Goal: Task Accomplishment & Management: Complete application form

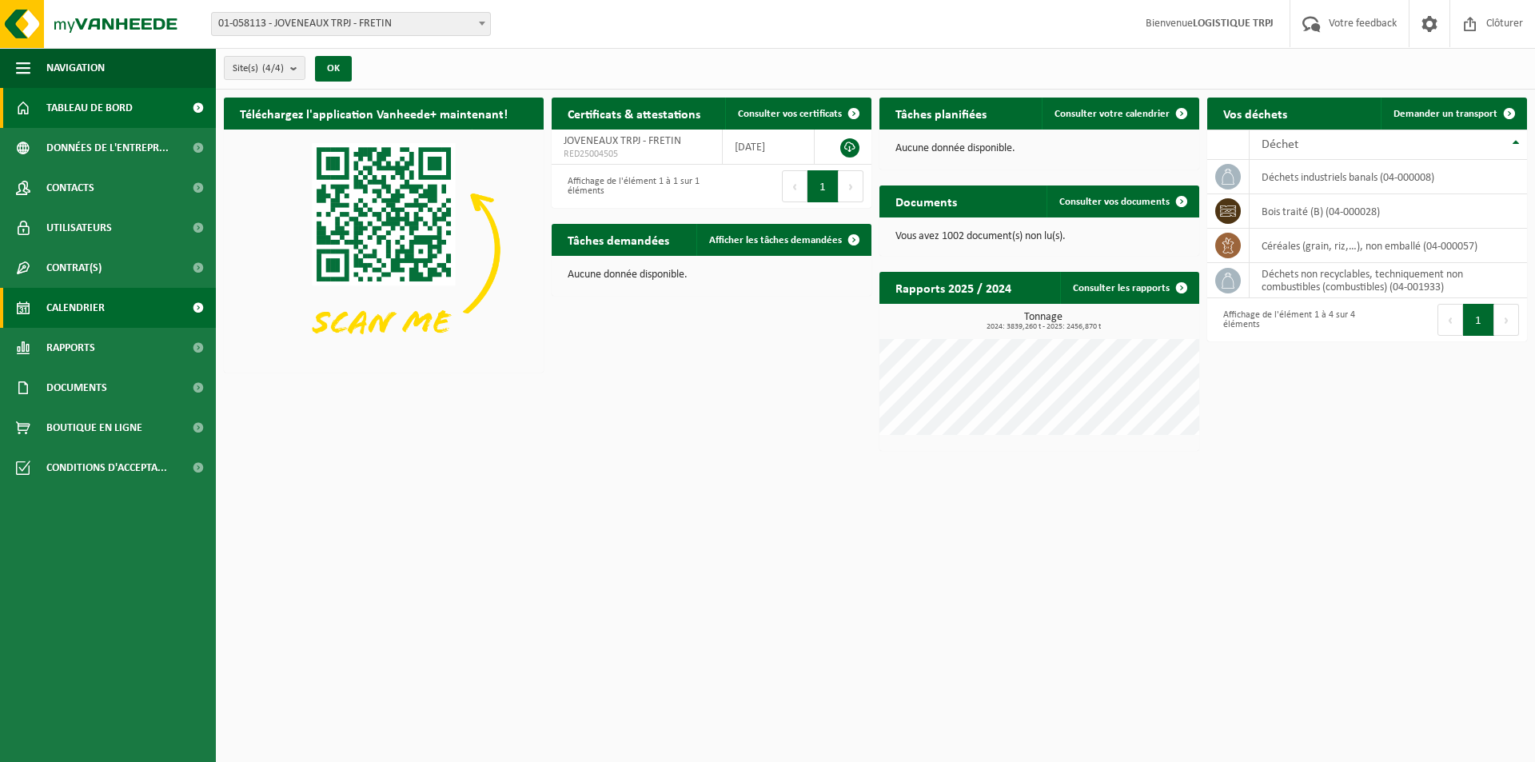
click at [94, 309] on span "Calendrier" at bounding box center [75, 308] width 58 height 40
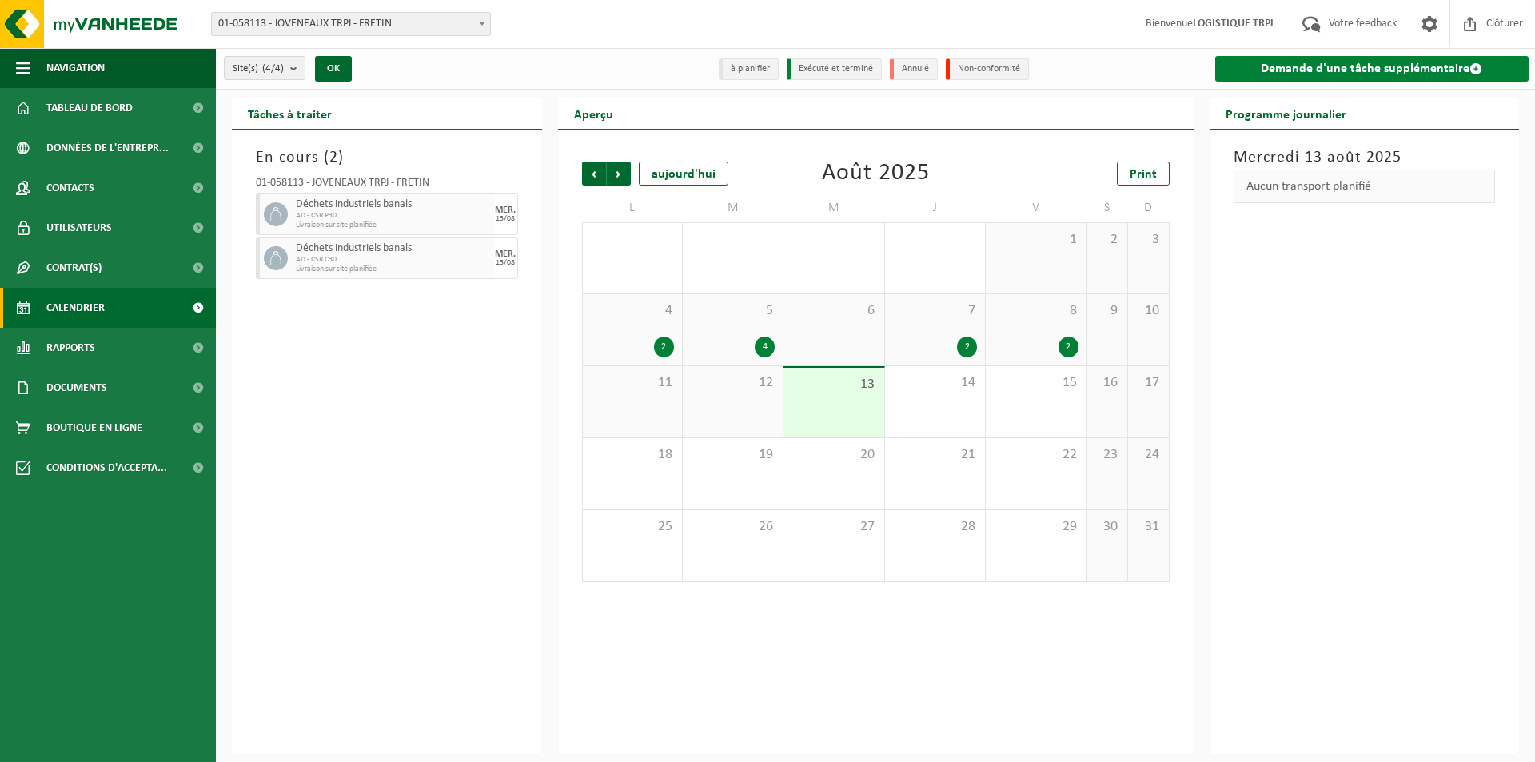
click at [1329, 69] on link "Demande d'une tâche supplémentaire" at bounding box center [1372, 69] width 314 height 26
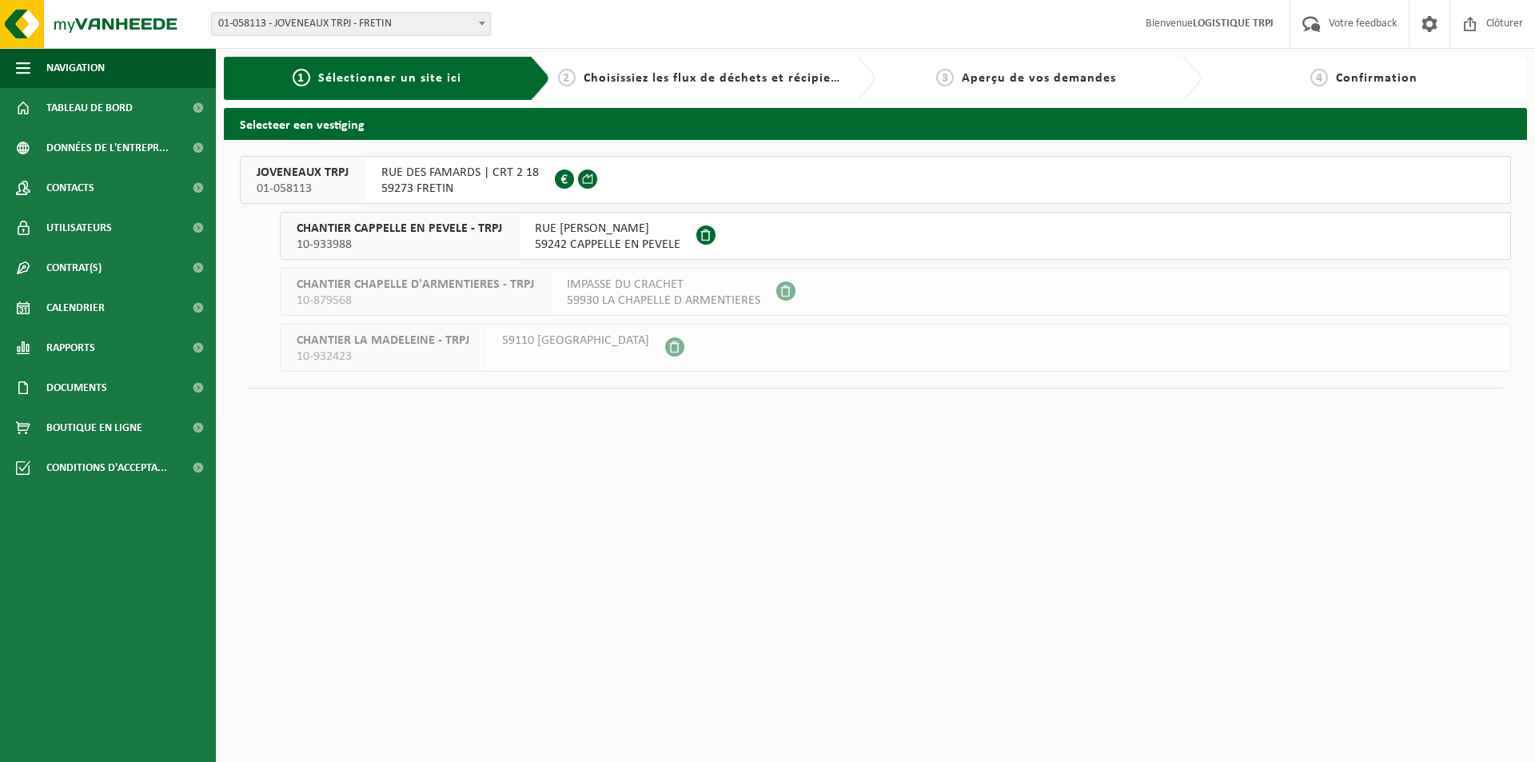
click at [321, 179] on span "JOVENEAUX TRPJ" at bounding box center [303, 173] width 92 height 16
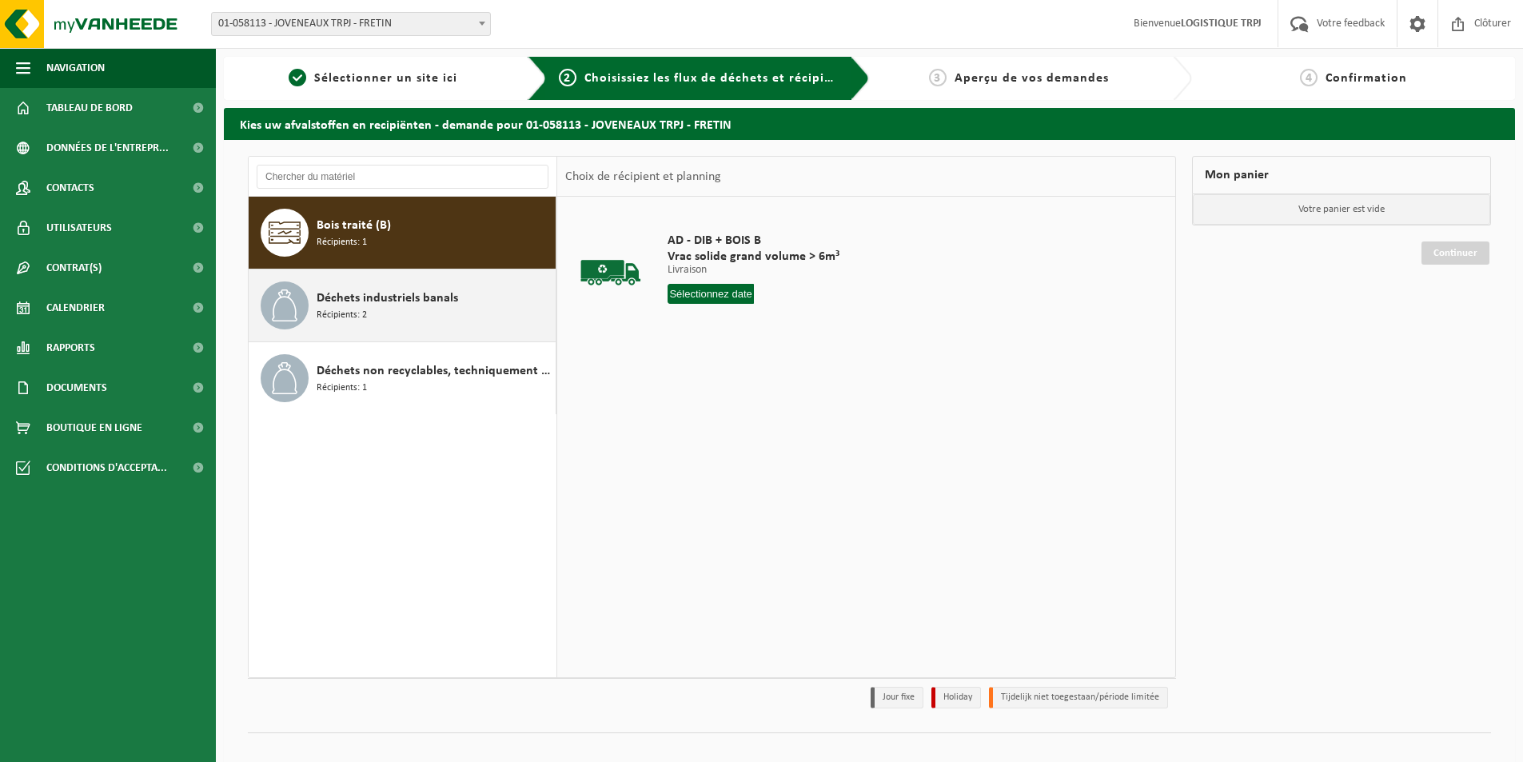
click at [432, 316] on div "Déchets industriels banals Récipients: 2" at bounding box center [434, 305] width 235 height 48
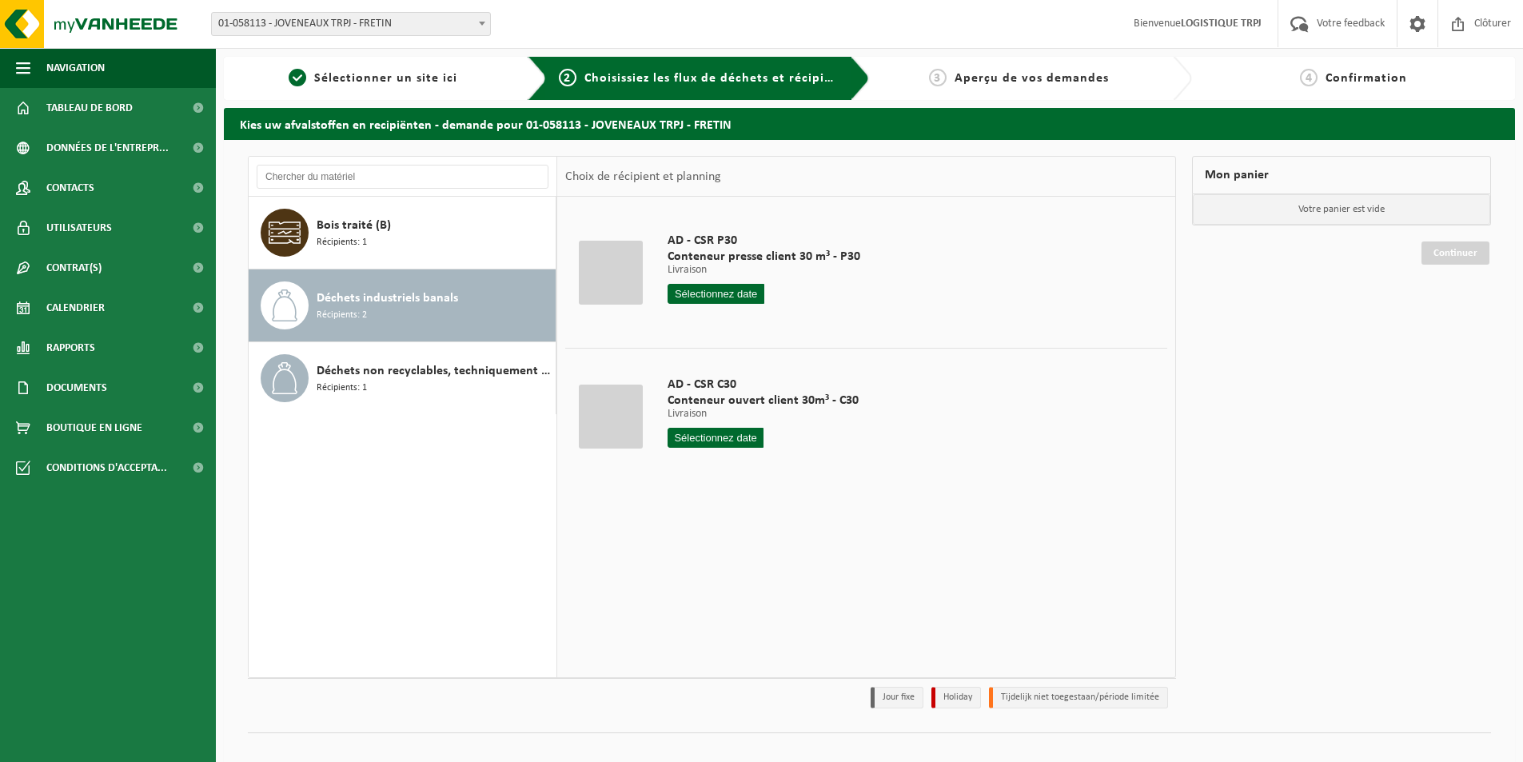
click at [704, 289] on input "text" at bounding box center [715, 294] width 97 height 20
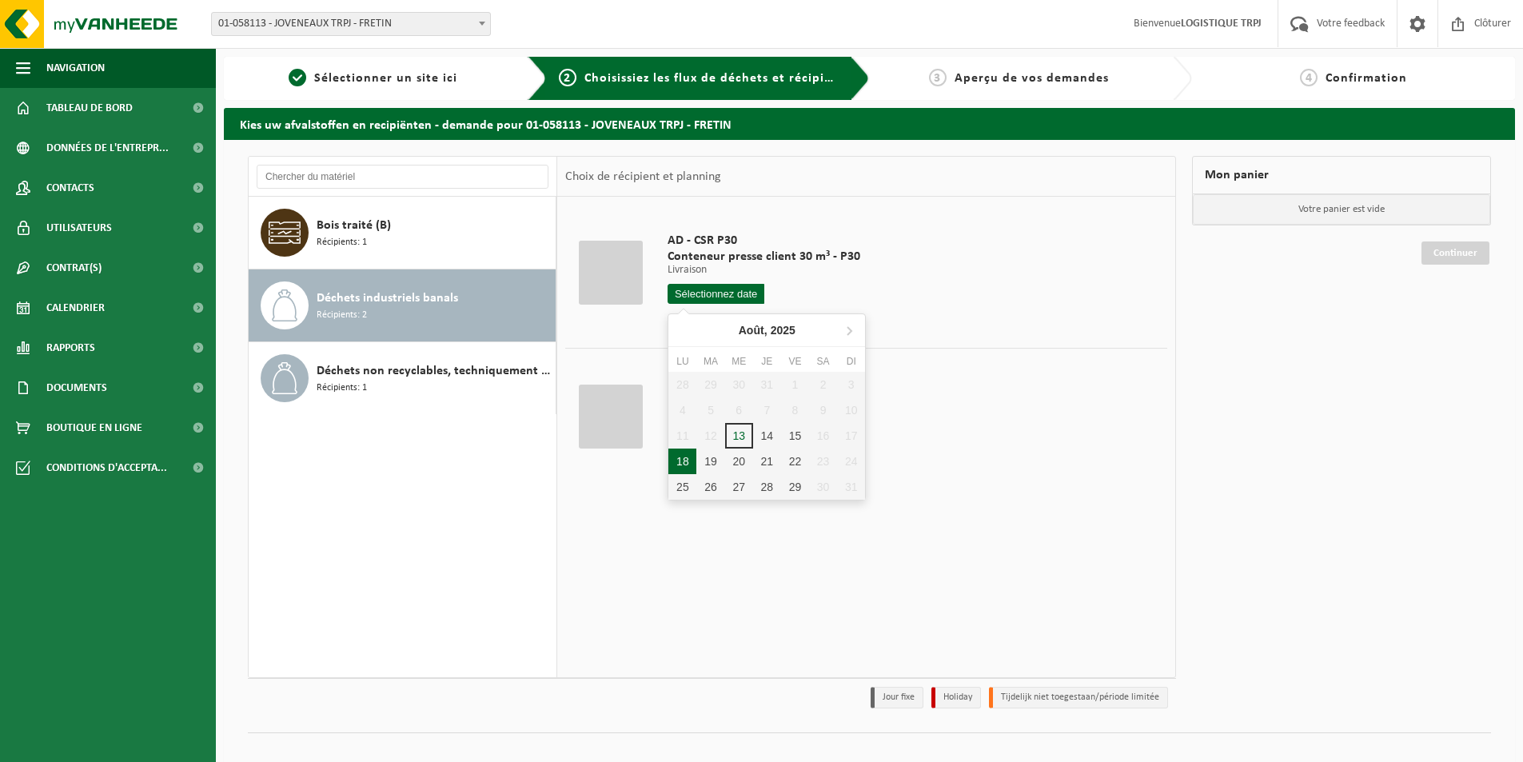
click at [686, 454] on div "18" at bounding box center [682, 461] width 28 height 26
type input "à partir de 2025-08-18"
type input "2025-08-18"
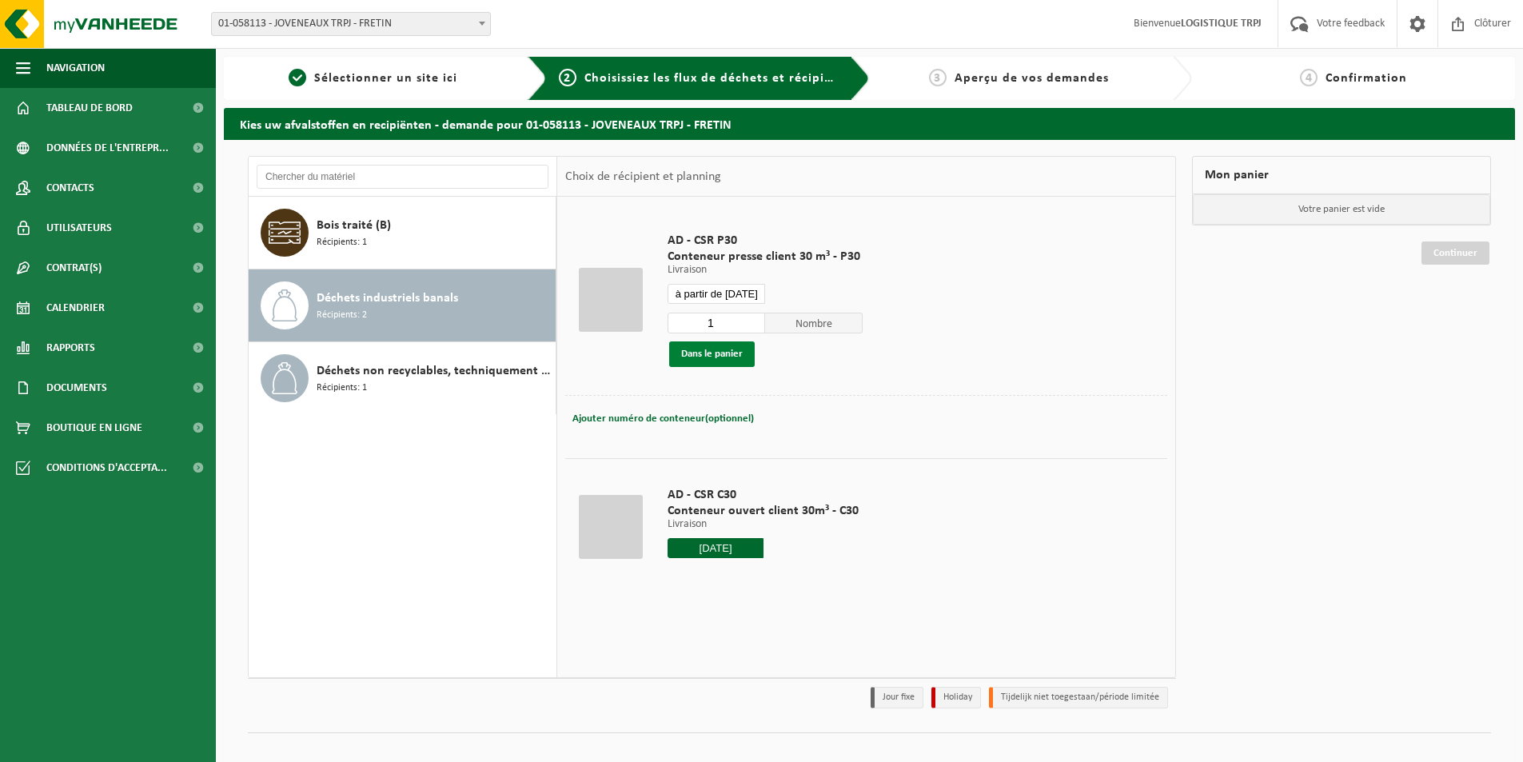
click at [716, 360] on button "Dans le panier" at bounding box center [712, 354] width 86 height 26
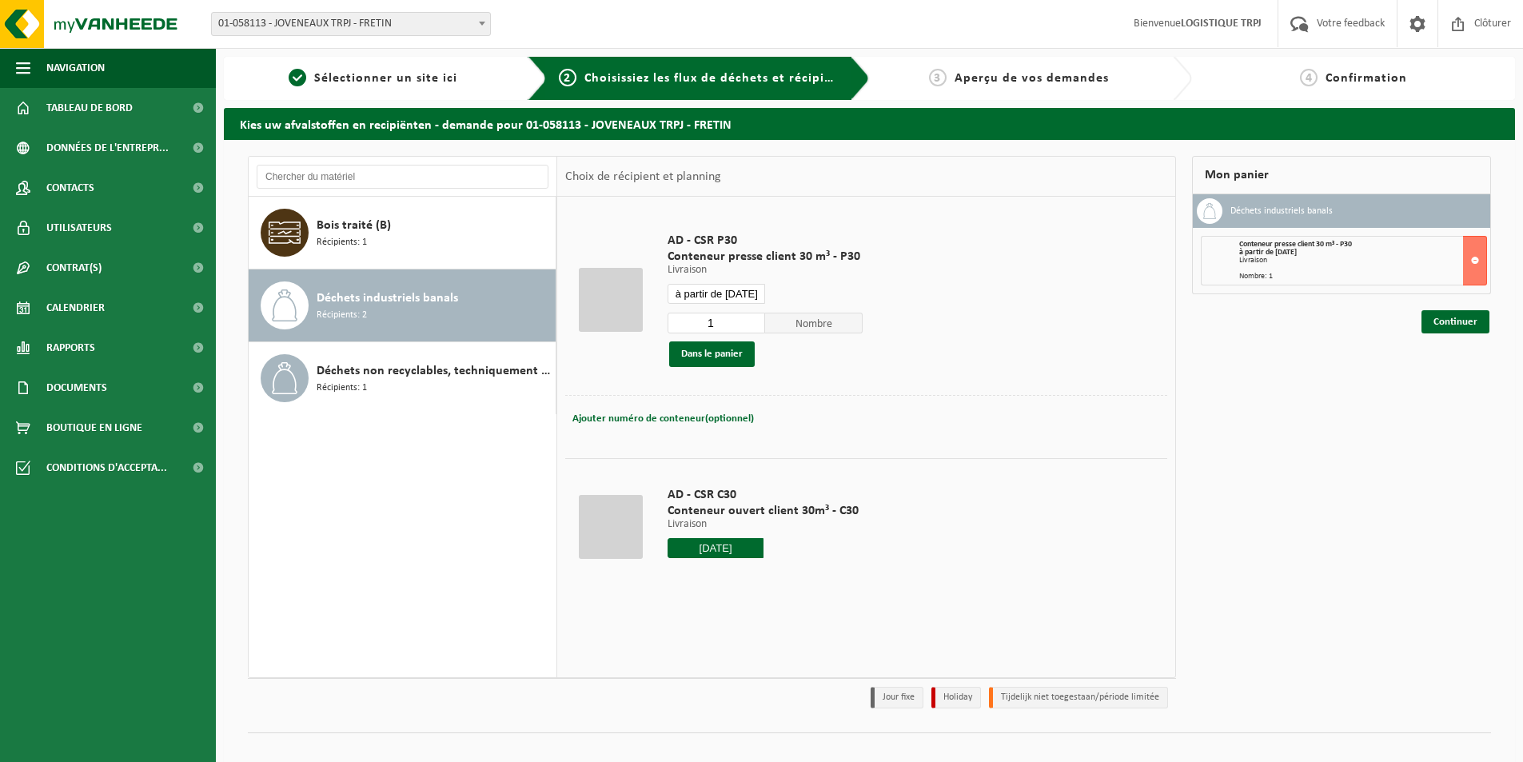
click at [715, 544] on input "2025-08-18" at bounding box center [715, 548] width 96 height 20
click at [747, 293] on input "à partir de 2025-08-18" at bounding box center [716, 294] width 98 height 20
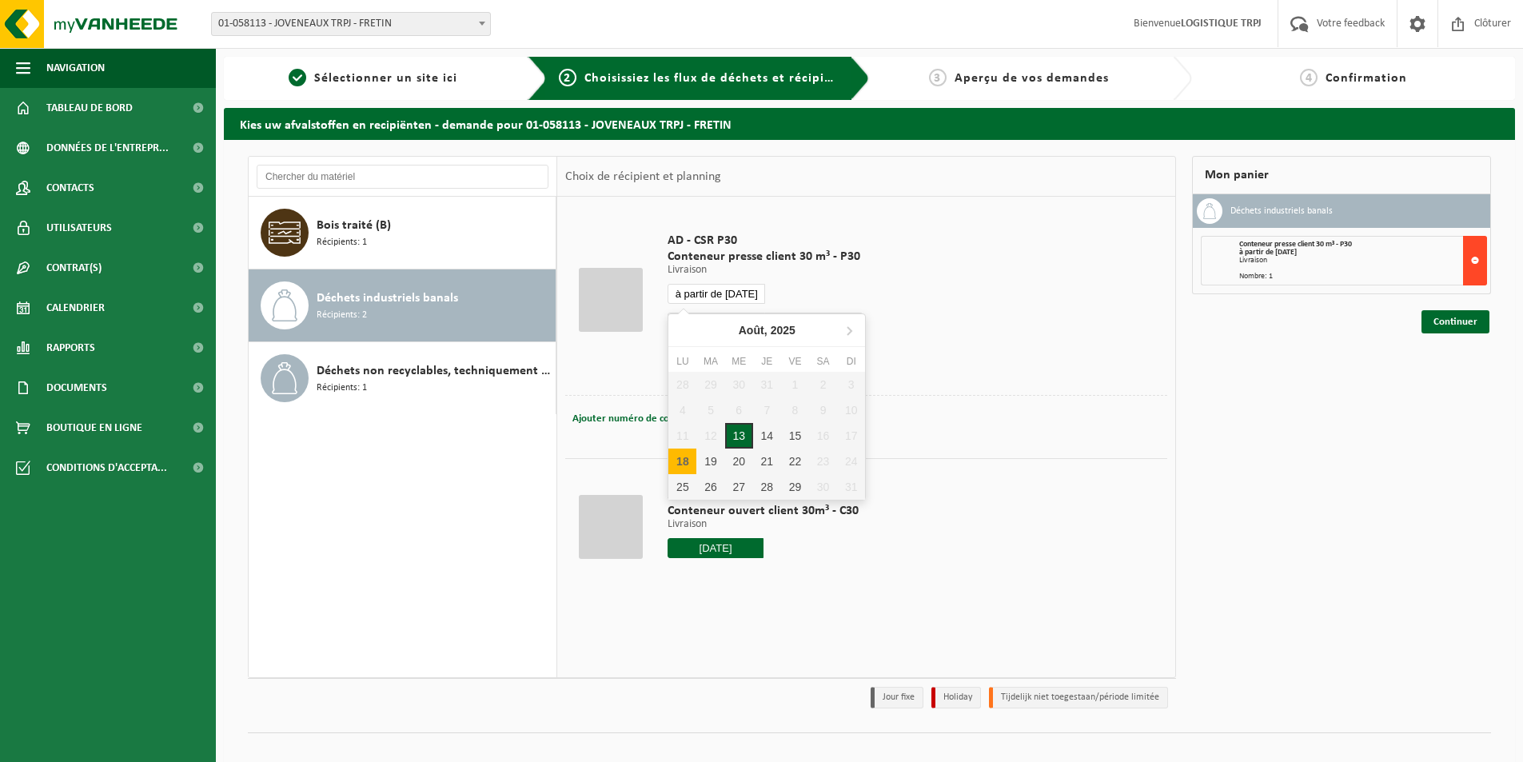
click at [1468, 267] on button at bounding box center [1475, 261] width 24 height 50
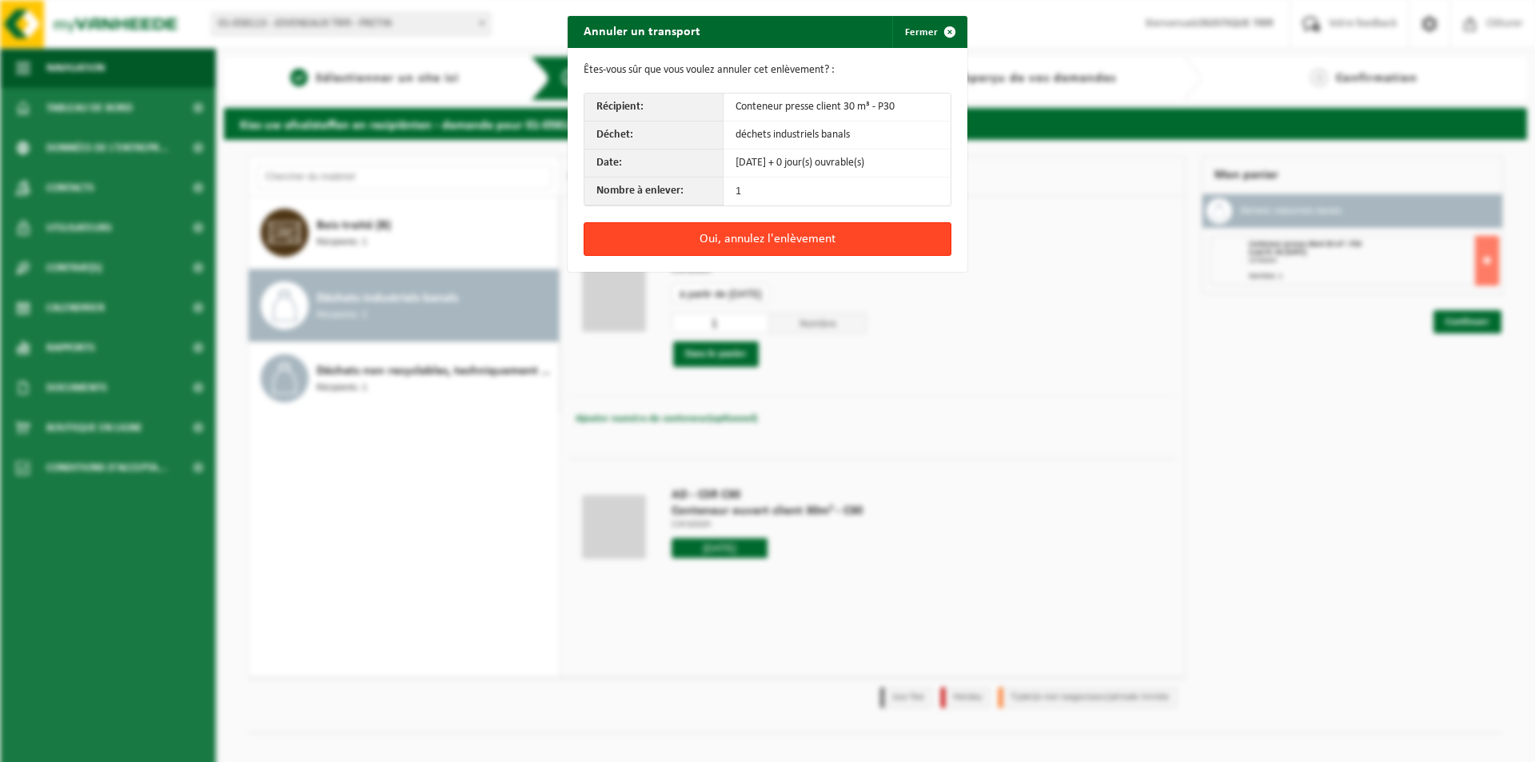
click at [790, 238] on button "Oui, annulez l'enlèvement" at bounding box center [767, 239] width 368 height 34
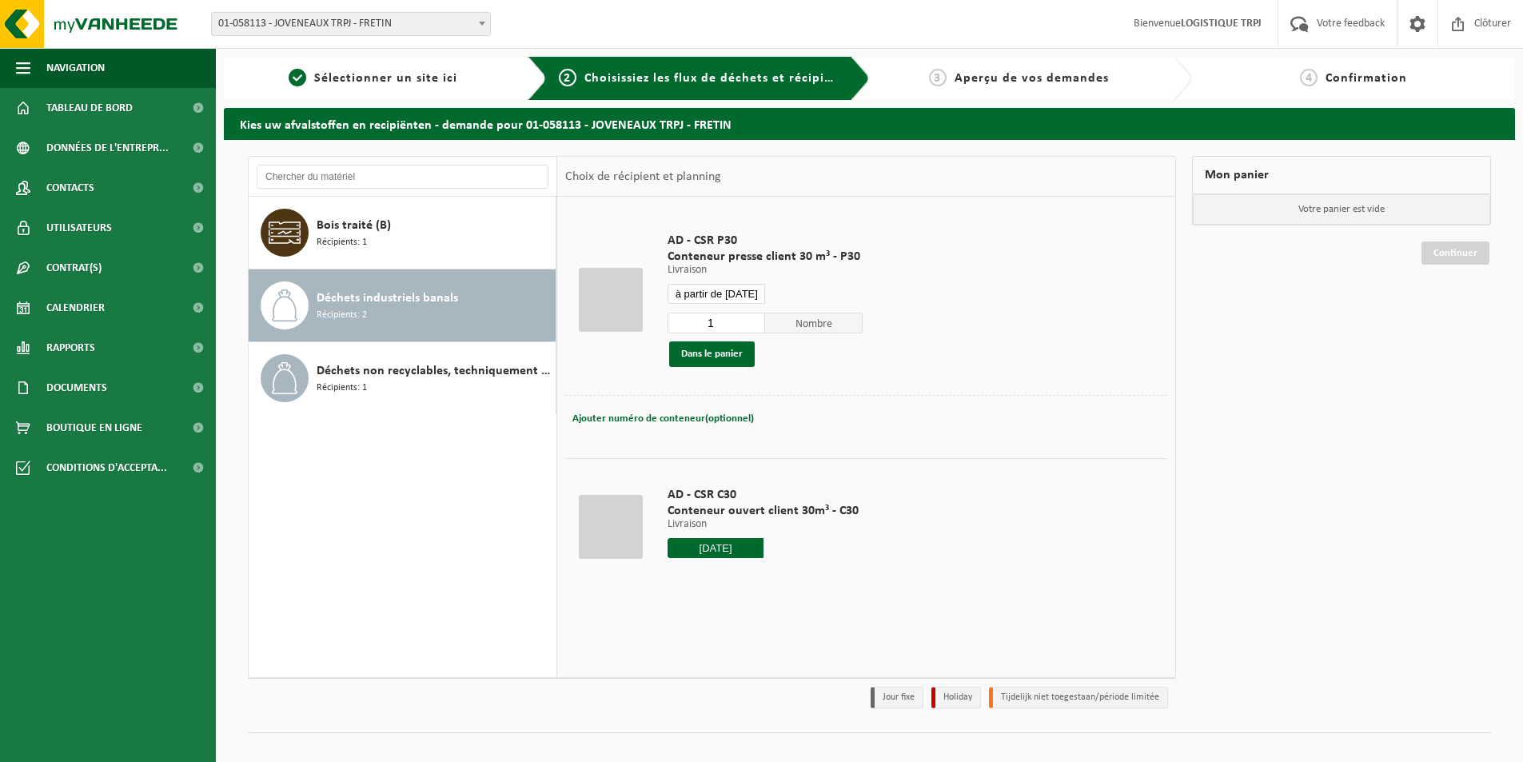
click at [743, 294] on input "à partir de 2025-08-18" at bounding box center [716, 294] width 98 height 20
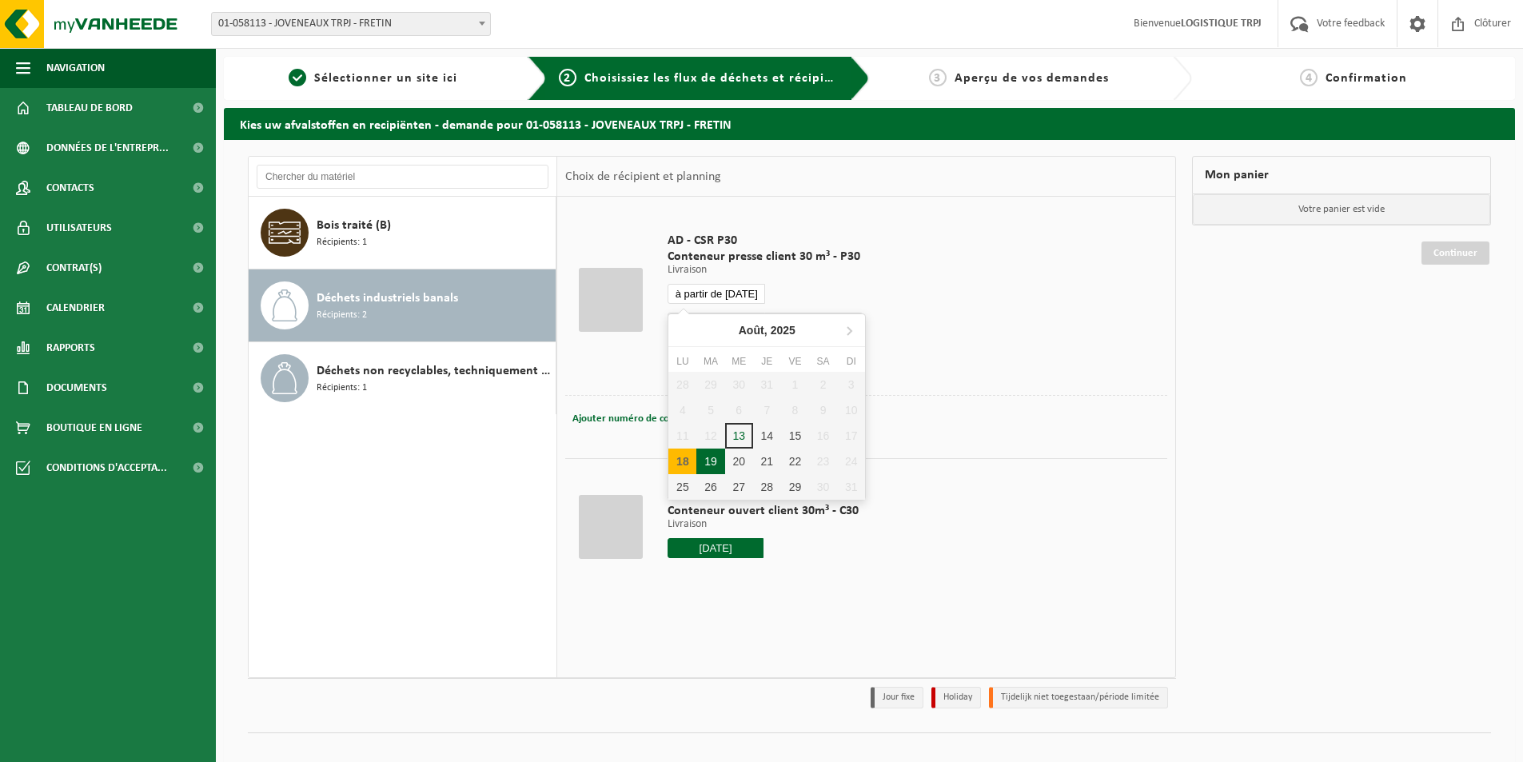
click at [710, 458] on div "19" at bounding box center [710, 461] width 28 height 26
type input "à partir de 2025-08-19"
type input "2025-08-19"
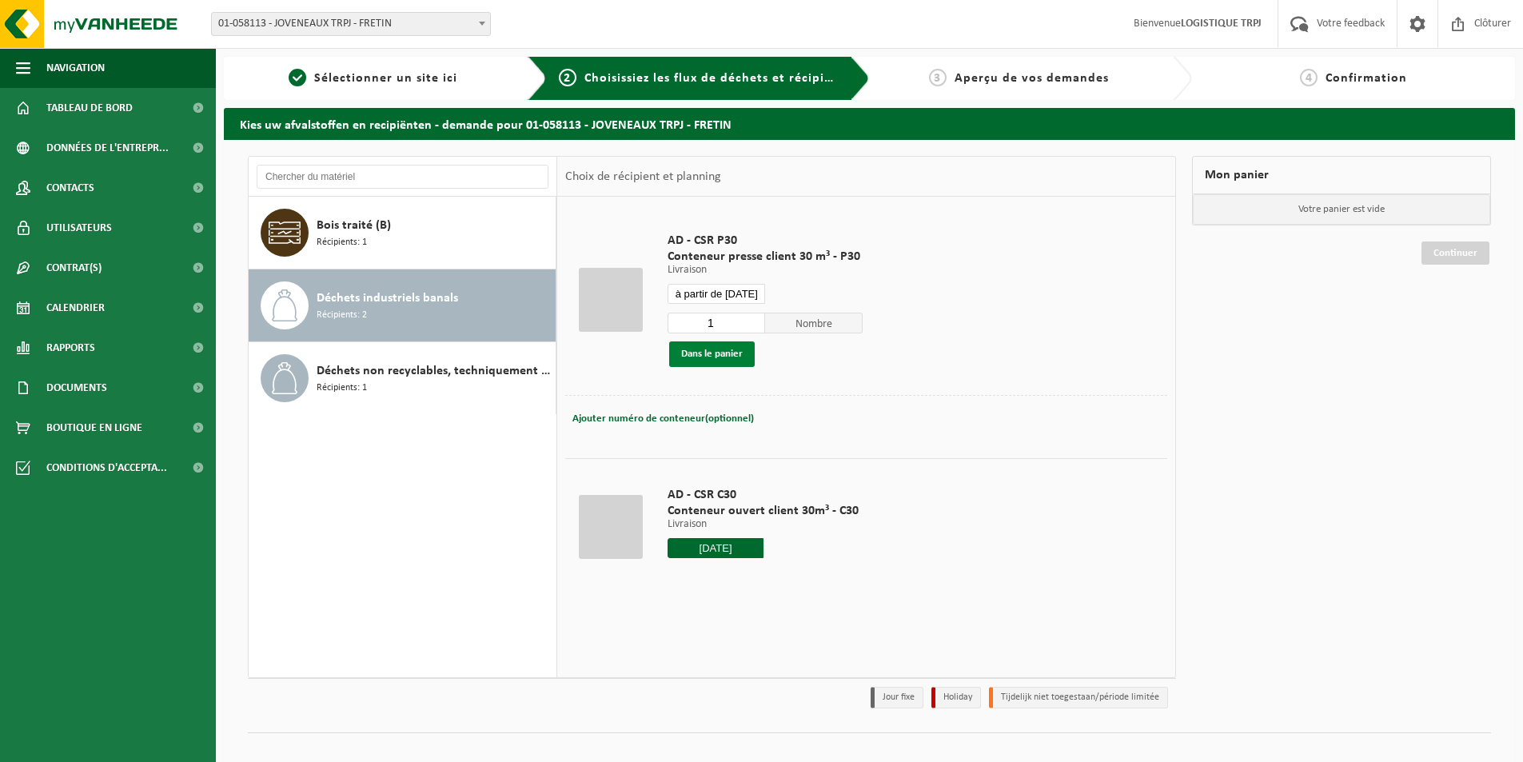
click at [723, 355] on button "Dans le panier" at bounding box center [712, 354] width 86 height 26
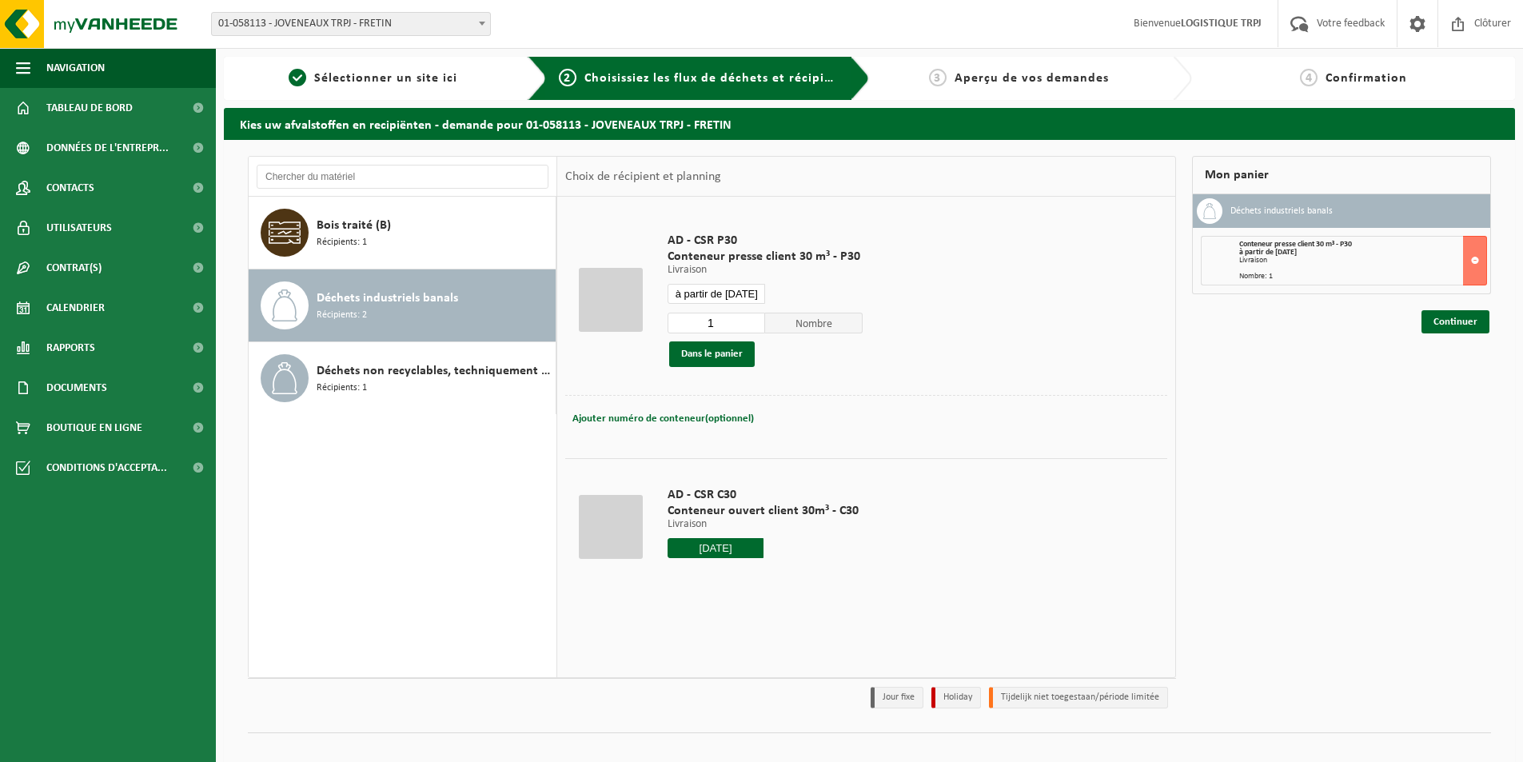
click at [711, 544] on input "2025-08-19" at bounding box center [715, 548] width 96 height 20
click at [715, 722] on div "19" at bounding box center [710, 715] width 28 height 26
click at [854, 525] on div "AD - CSR C30 Conteneur ouvert client 30m³ - C30 Livraison Livraison Livraison 1…" at bounding box center [762, 526] width 207 height 111
click at [743, 548] on input "text" at bounding box center [715, 548] width 96 height 20
click at [714, 716] on div "19" at bounding box center [710, 715] width 28 height 26
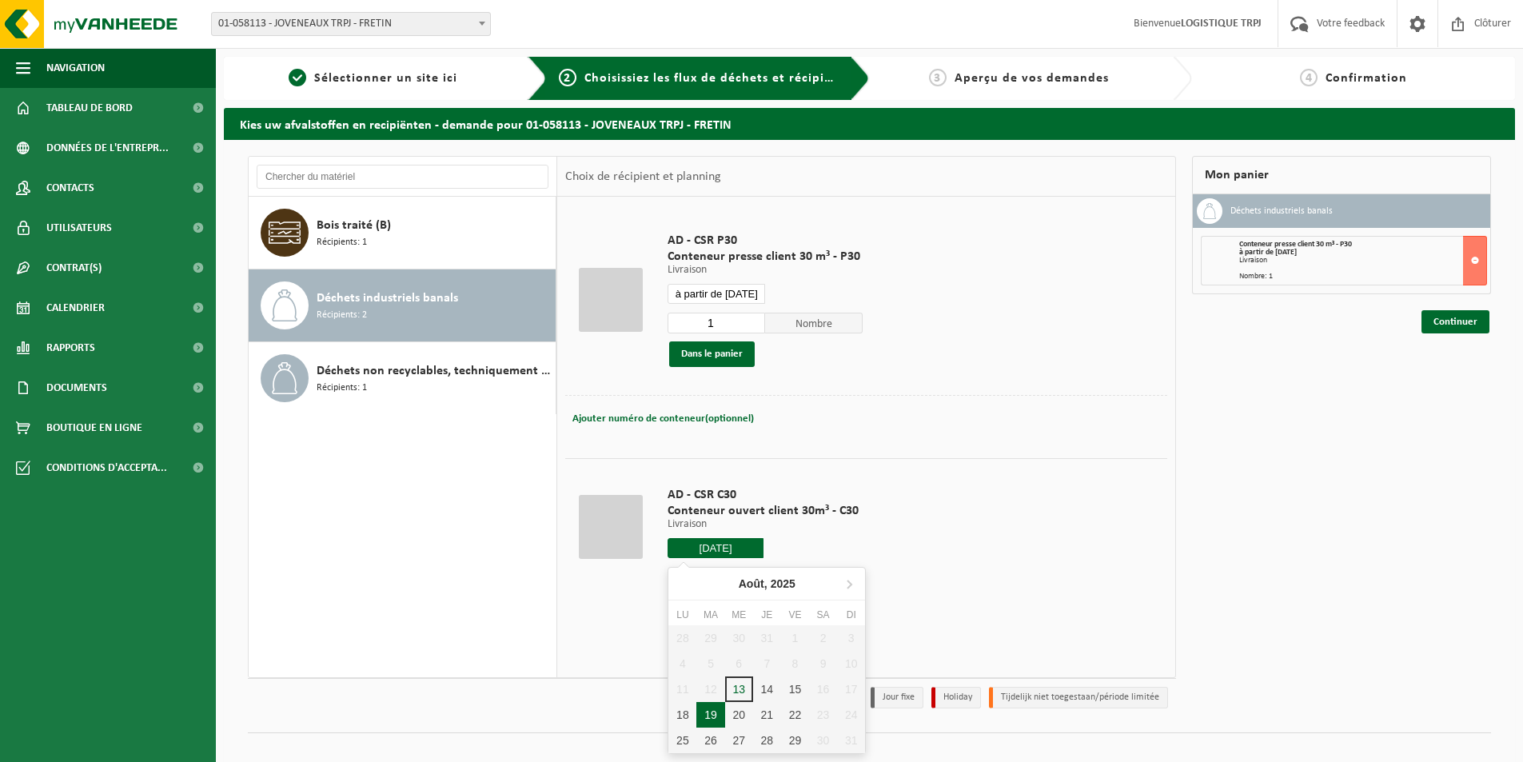
type input "à partir de 2025-08-19"
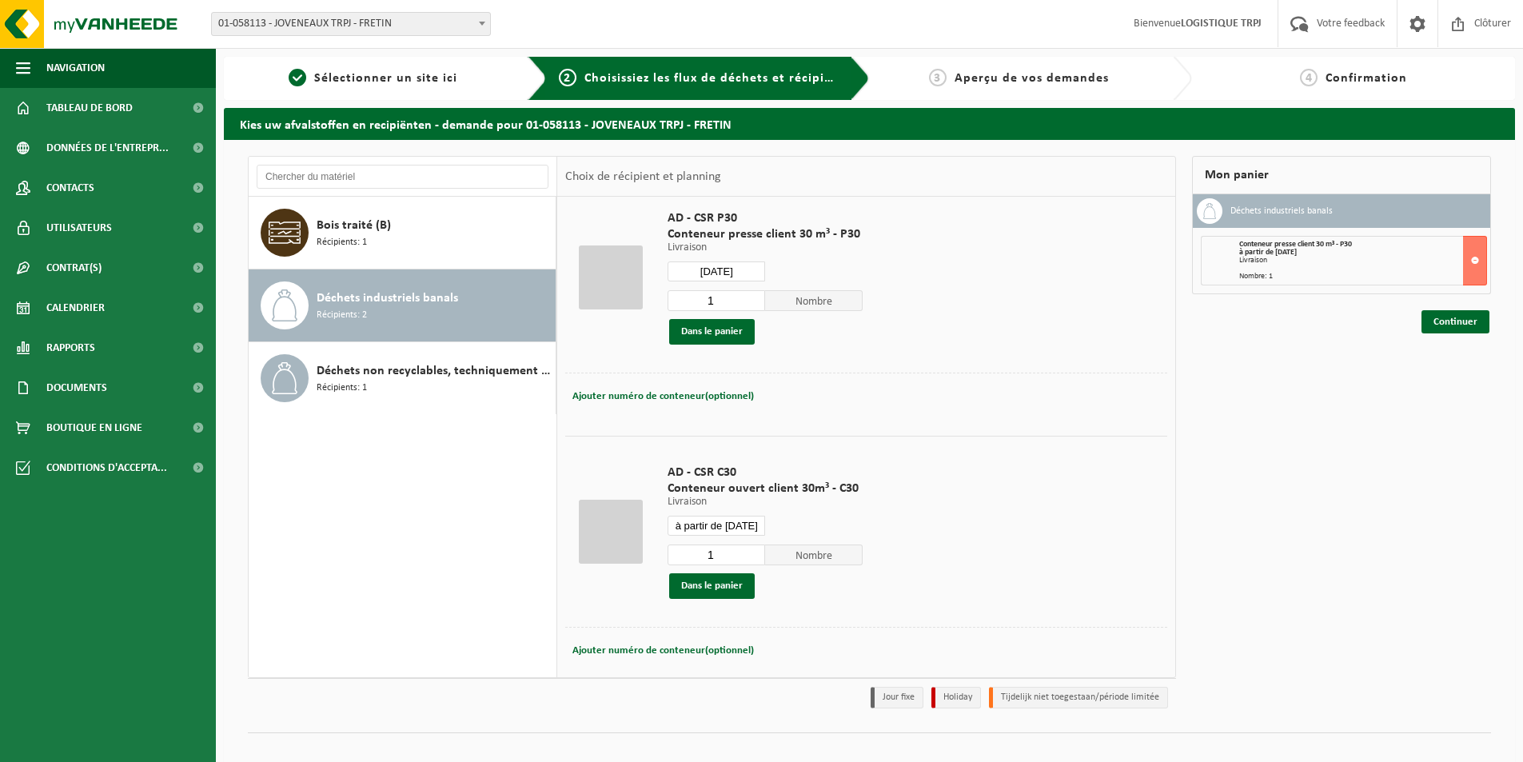
scroll to position [42, 0]
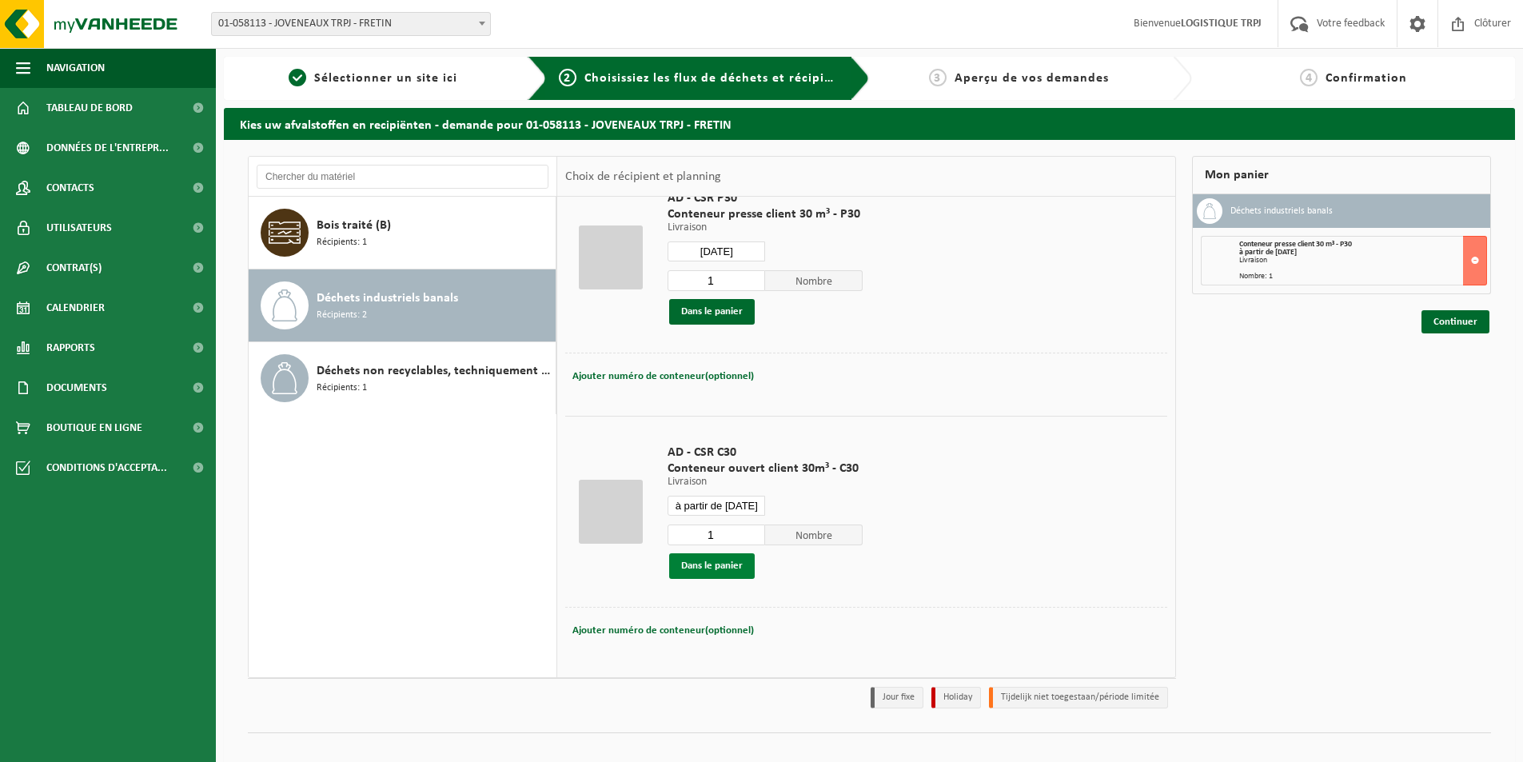
click at [733, 567] on button "Dans le panier" at bounding box center [712, 566] width 86 height 26
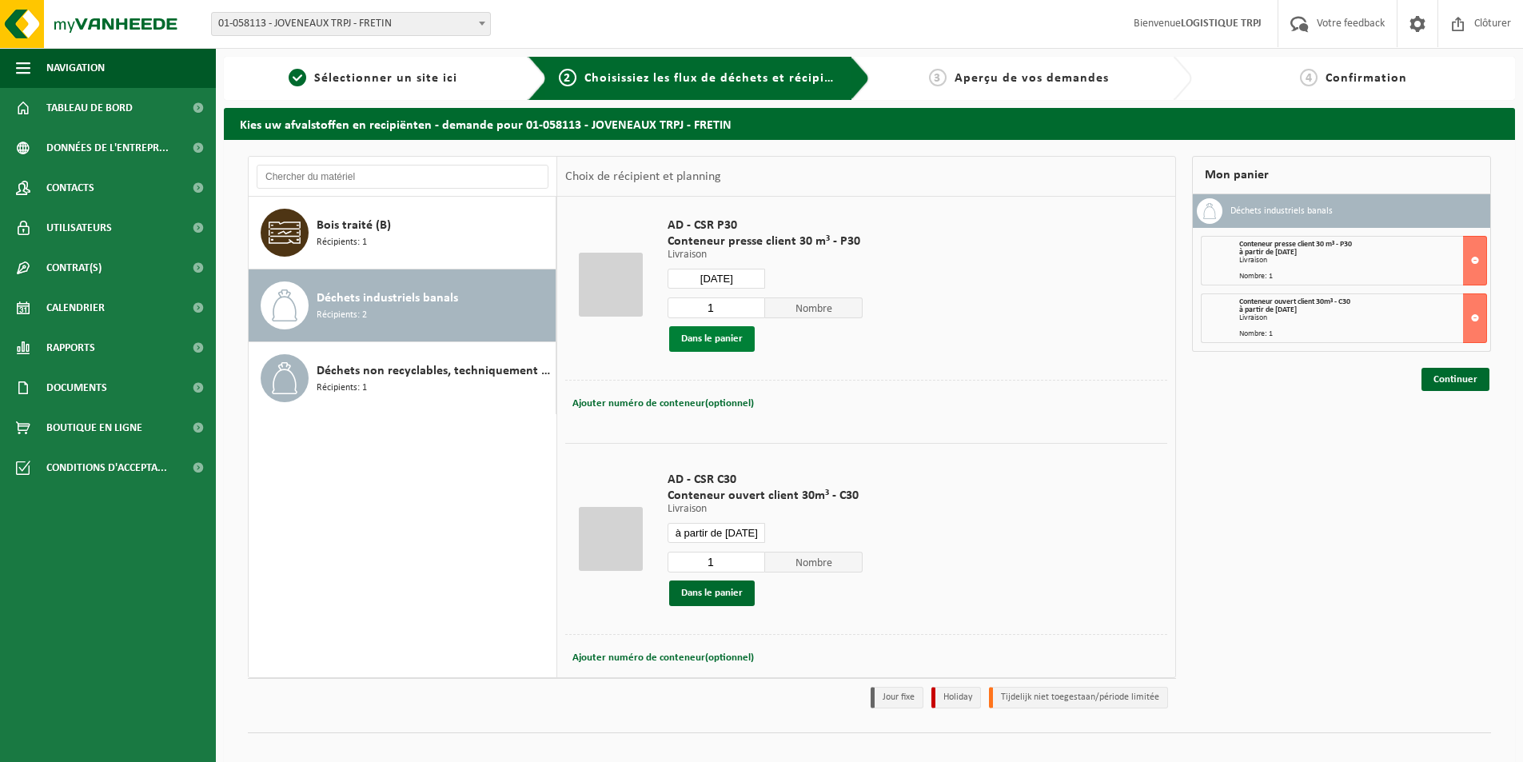
scroll to position [0, 0]
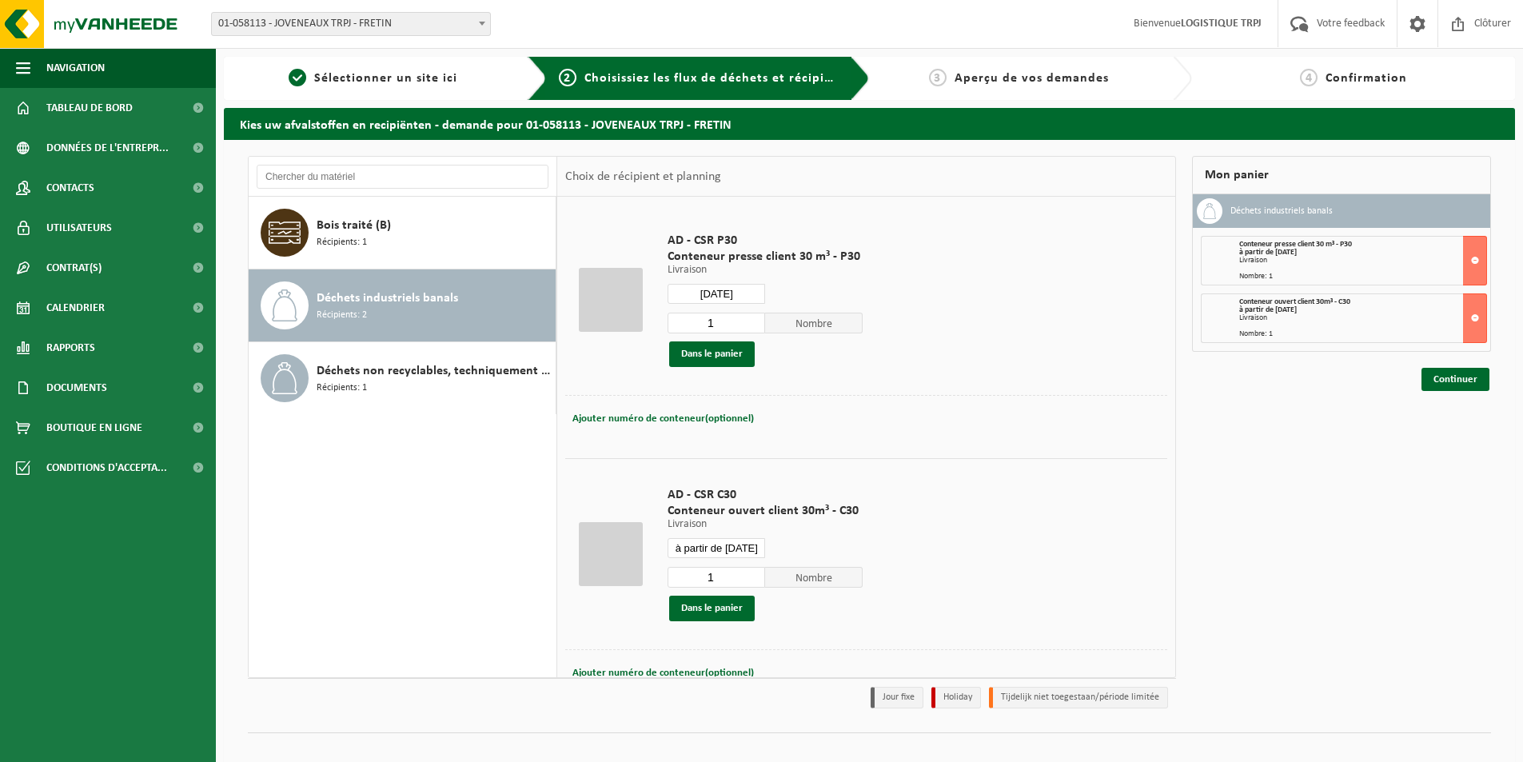
click at [730, 296] on input "2025-08-19" at bounding box center [716, 294] width 98 height 20
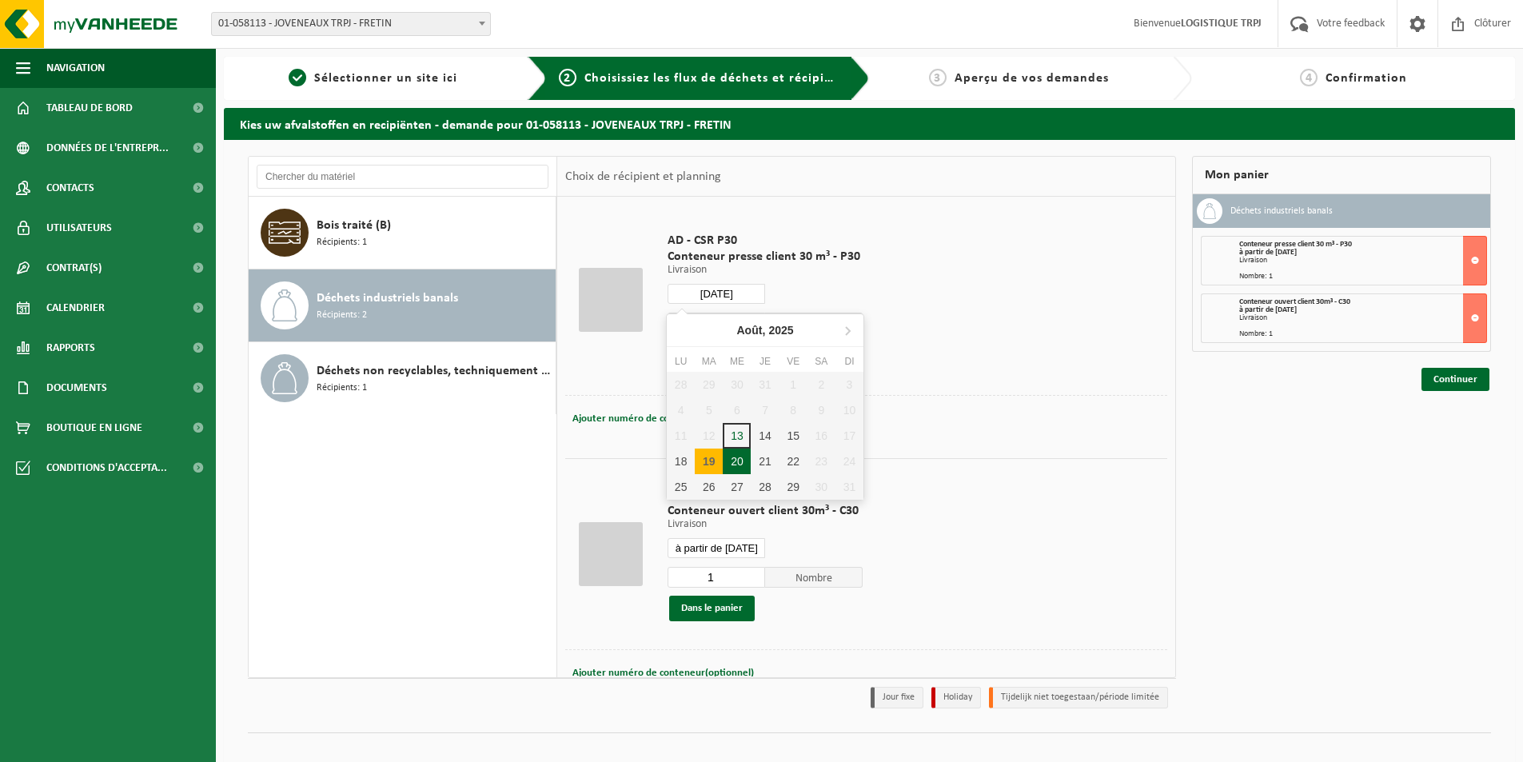
click at [731, 464] on div "20" at bounding box center [737, 461] width 28 height 26
type input "à partir de 2025-08-20"
type input "2025-08-20"
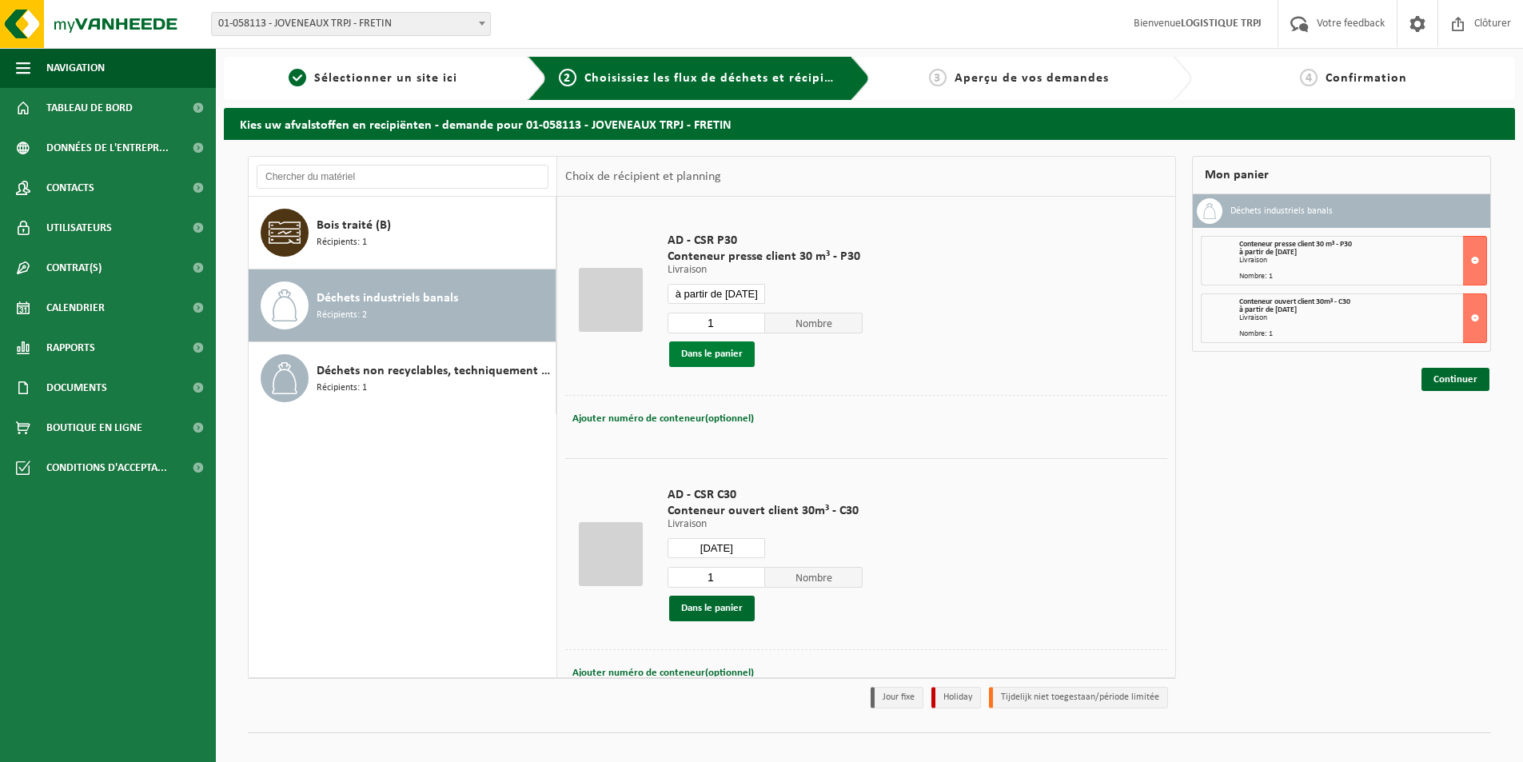
click at [715, 356] on button "Dans le panier" at bounding box center [712, 354] width 86 height 26
click at [720, 547] on input "2025-08-20" at bounding box center [716, 548] width 98 height 20
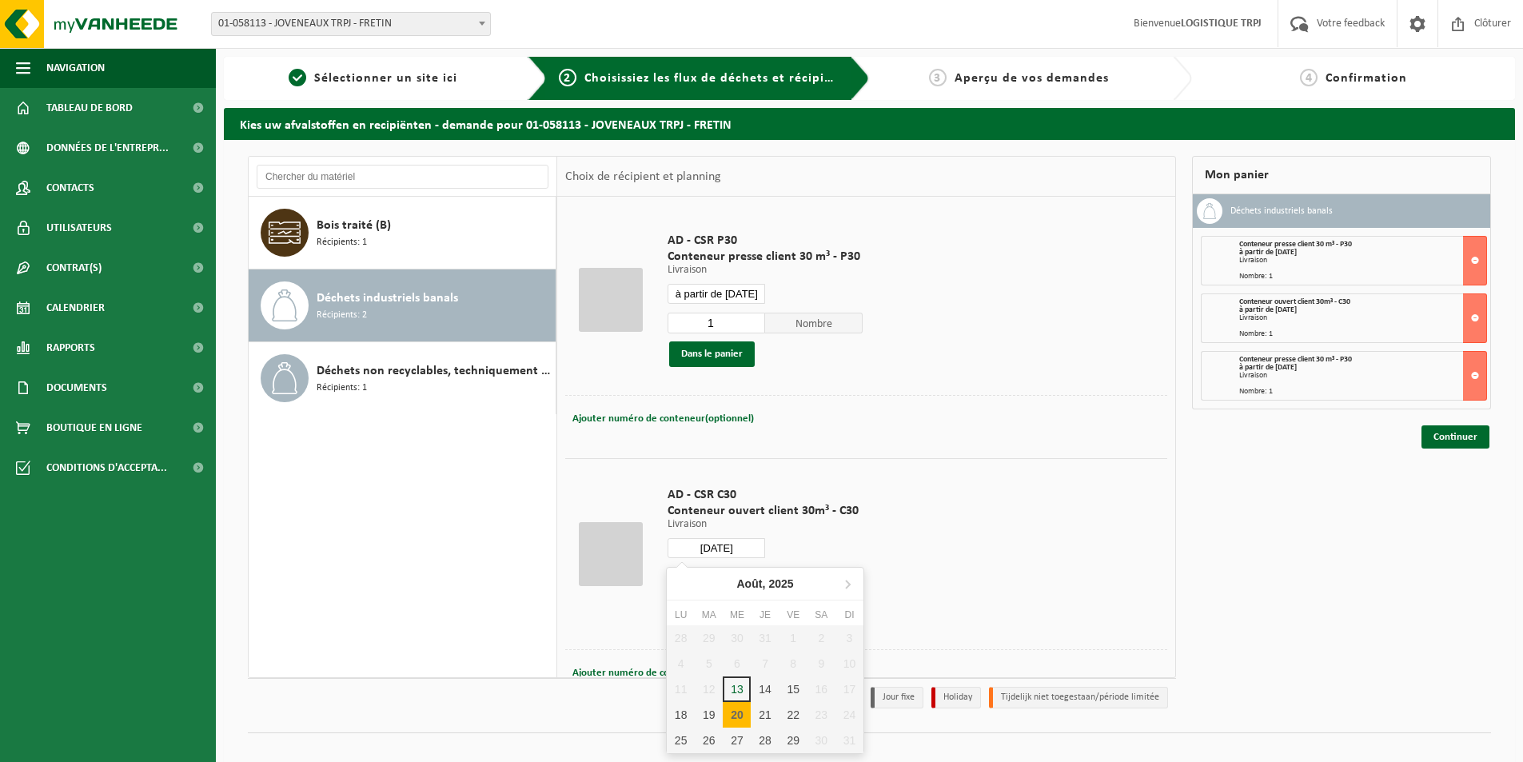
click at [744, 713] on div "20" at bounding box center [737, 715] width 28 height 26
click at [910, 588] on td "AD - CSR C30 Conteneur ouvert client 30m³ - C30 Livraison Livraison Livraison 1…" at bounding box center [911, 553] width 512 height 191
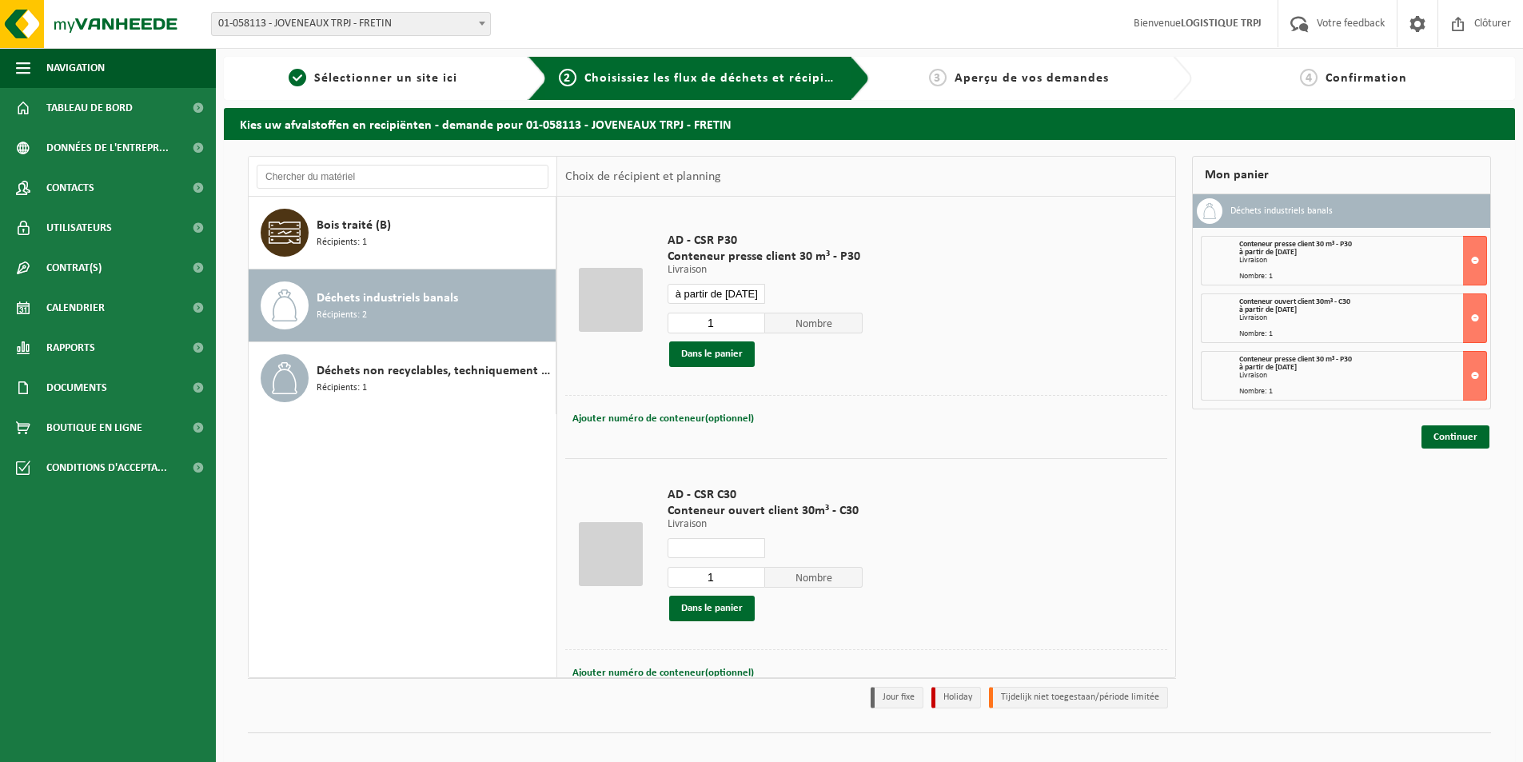
click at [727, 544] on input "text" at bounding box center [716, 548] width 98 height 20
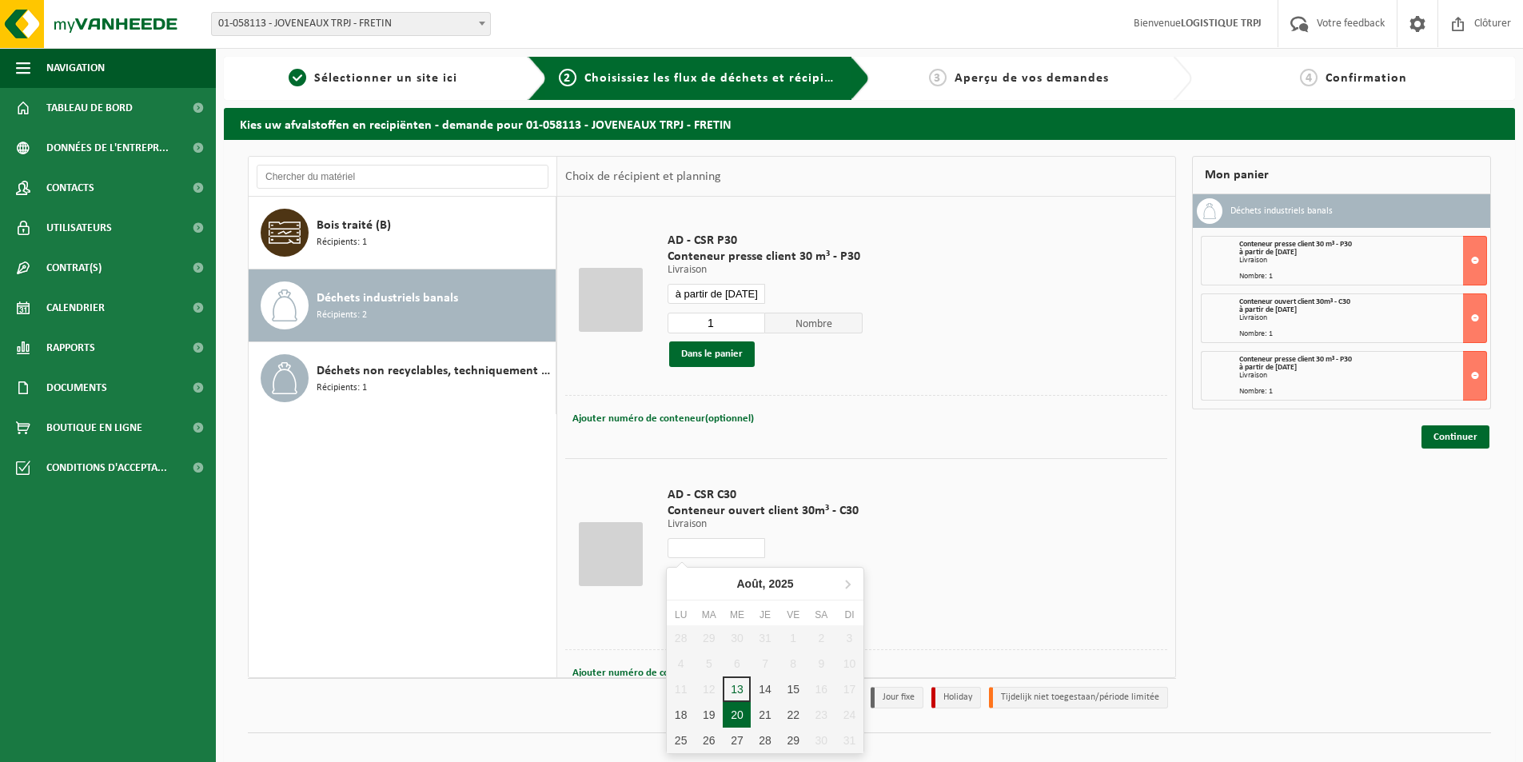
click at [735, 716] on div "20" at bounding box center [737, 715] width 28 height 26
type input "à partir de 2025-08-20"
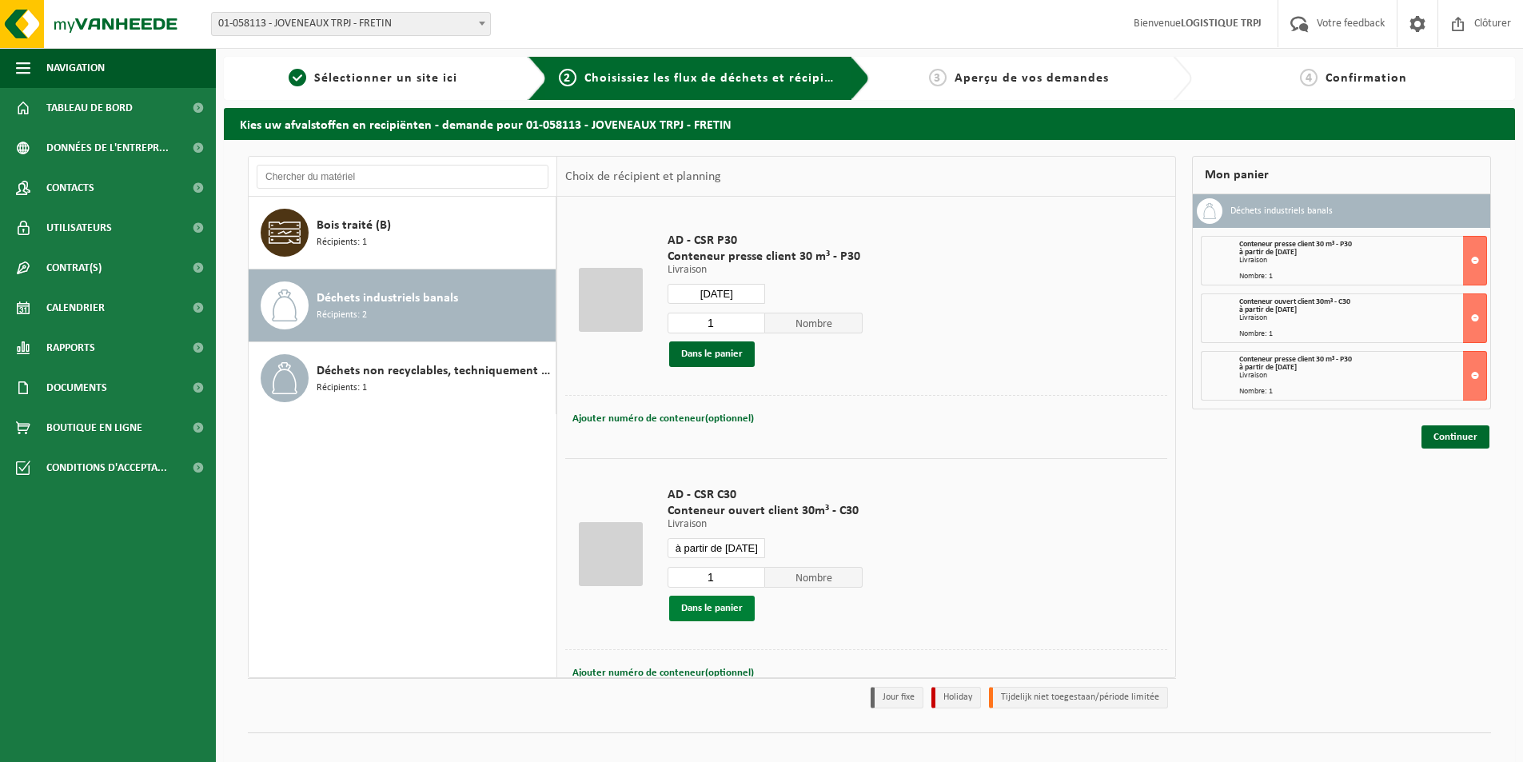
click at [729, 611] on button "Dans le panier" at bounding box center [712, 608] width 86 height 26
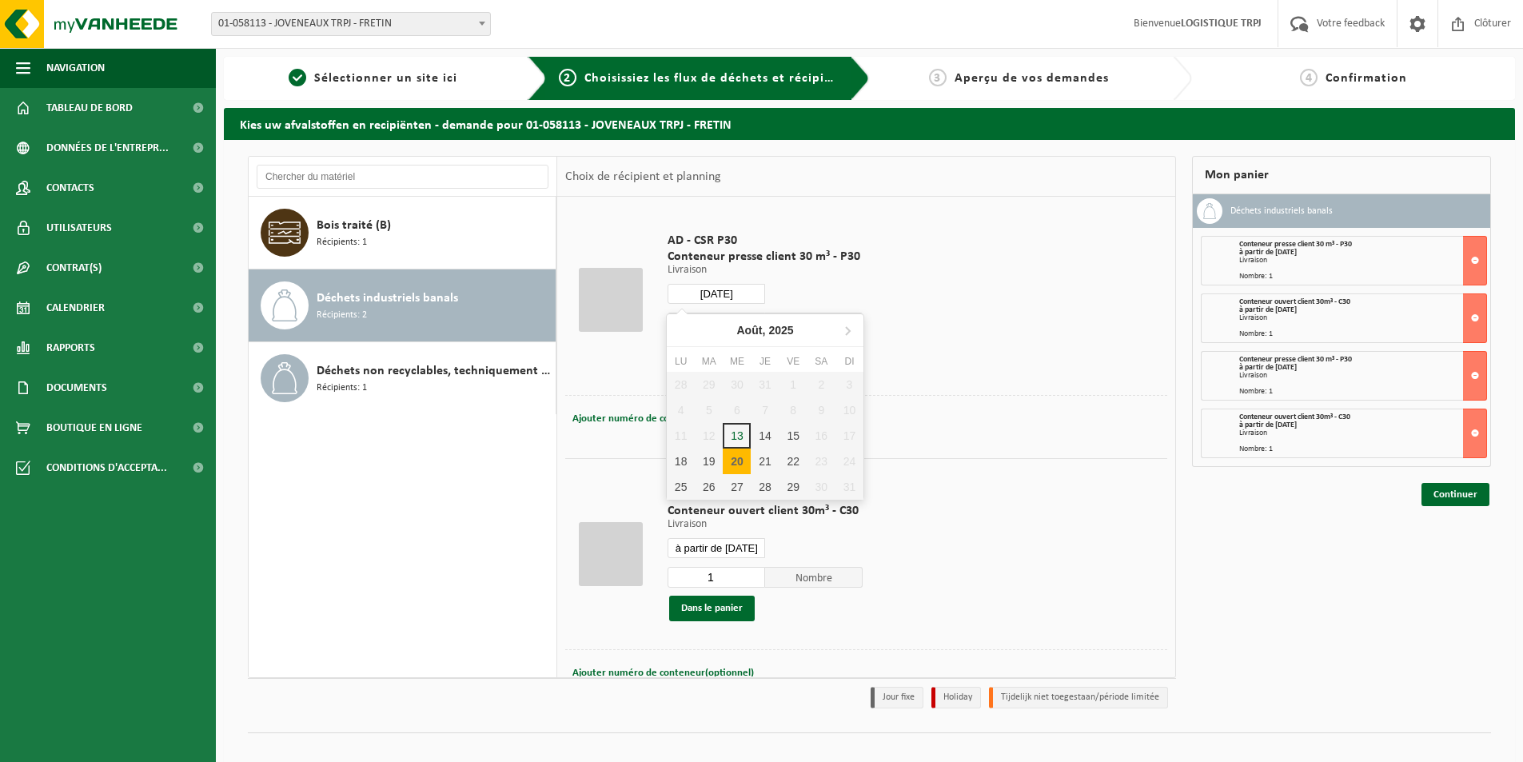
click at [719, 286] on input "2025-08-20" at bounding box center [716, 294] width 98 height 20
click at [761, 471] on div "21" at bounding box center [765, 461] width 28 height 26
type input "à partir de 2025-08-21"
type input "2025-08-21"
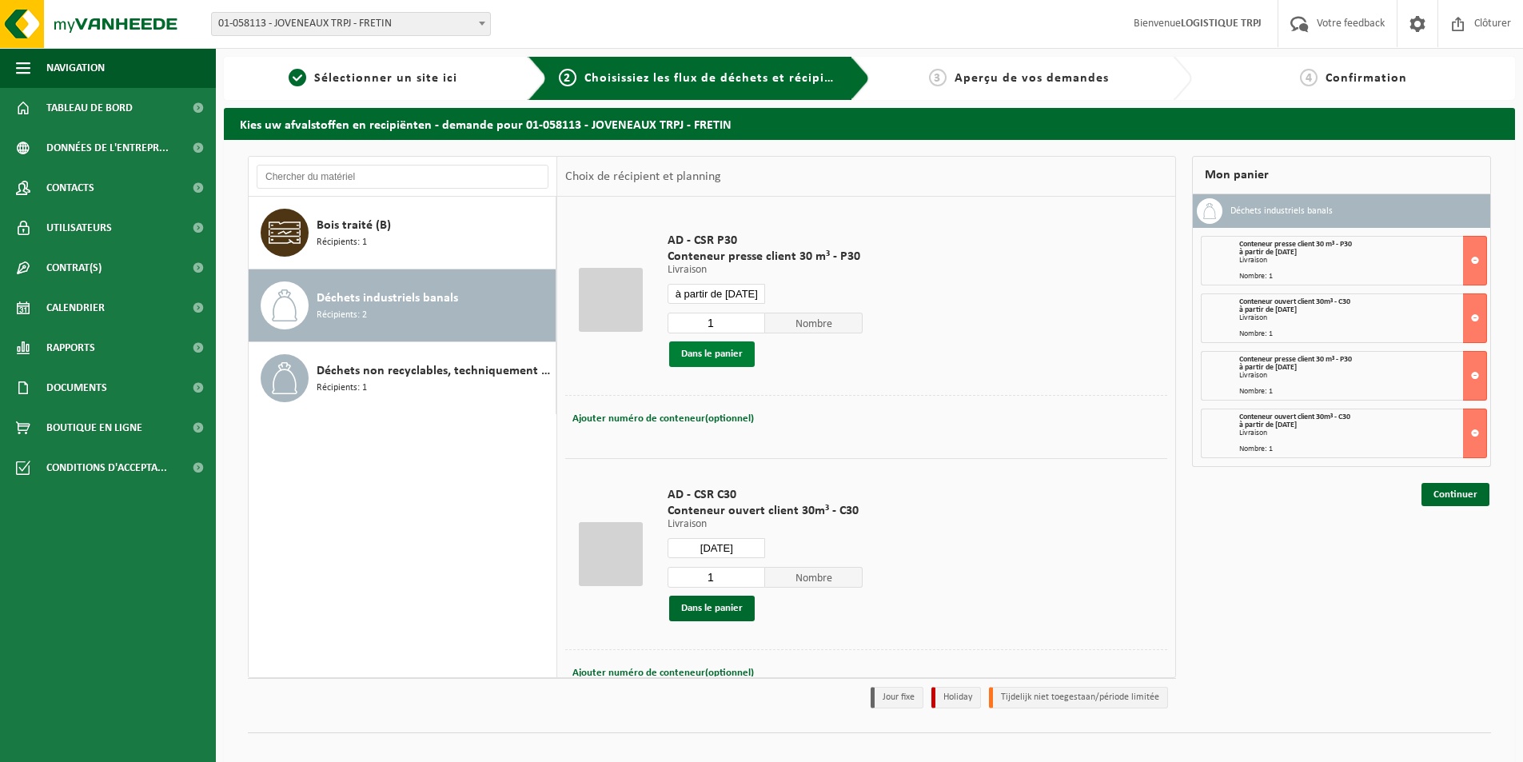
click at [727, 355] on button "Dans le panier" at bounding box center [712, 354] width 86 height 26
click at [728, 544] on input "2025-08-21" at bounding box center [716, 548] width 98 height 20
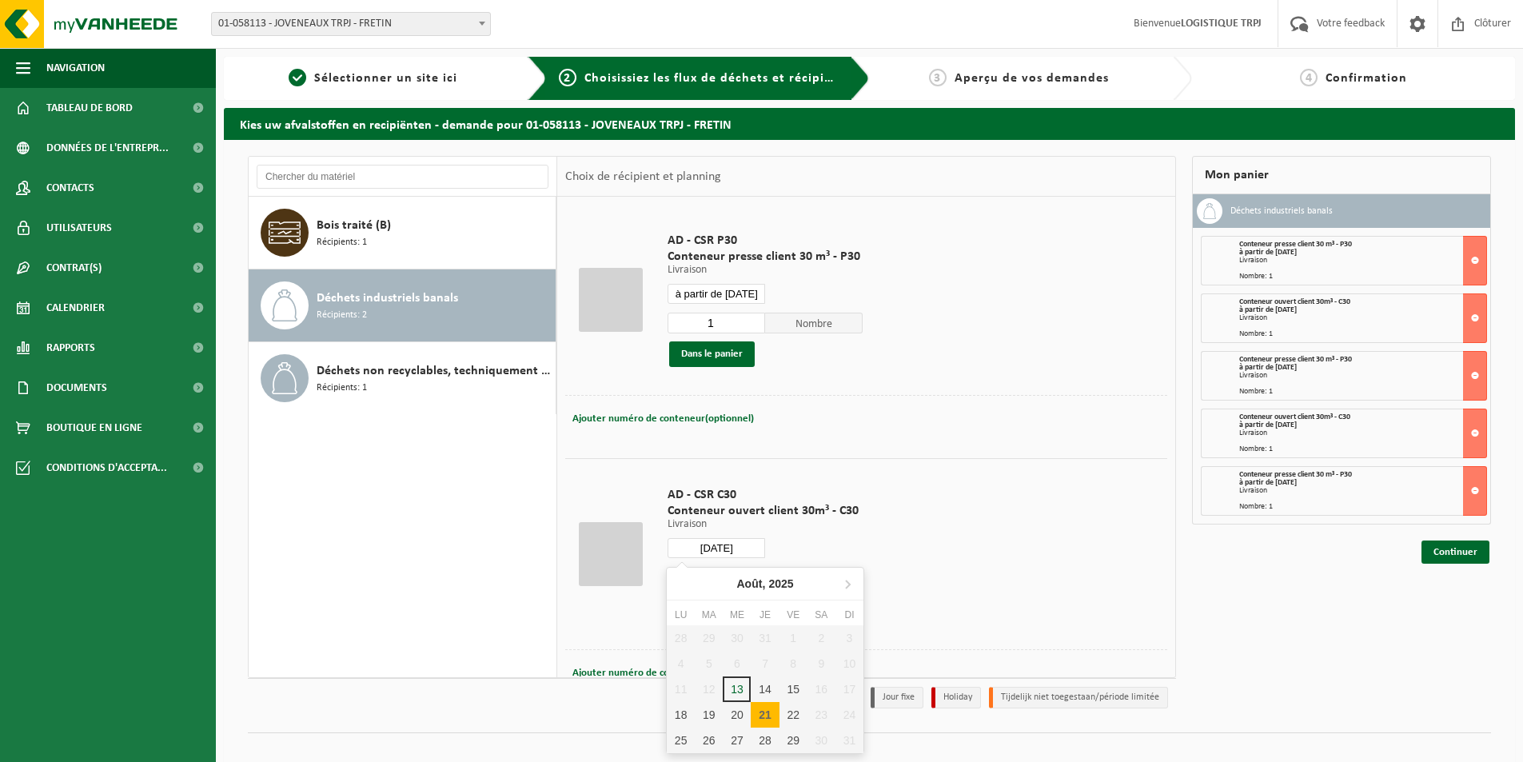
click at [760, 715] on div "21" at bounding box center [765, 715] width 28 height 26
click at [767, 707] on div "21" at bounding box center [765, 715] width 28 height 26
type input "à partir de 2025-08-21"
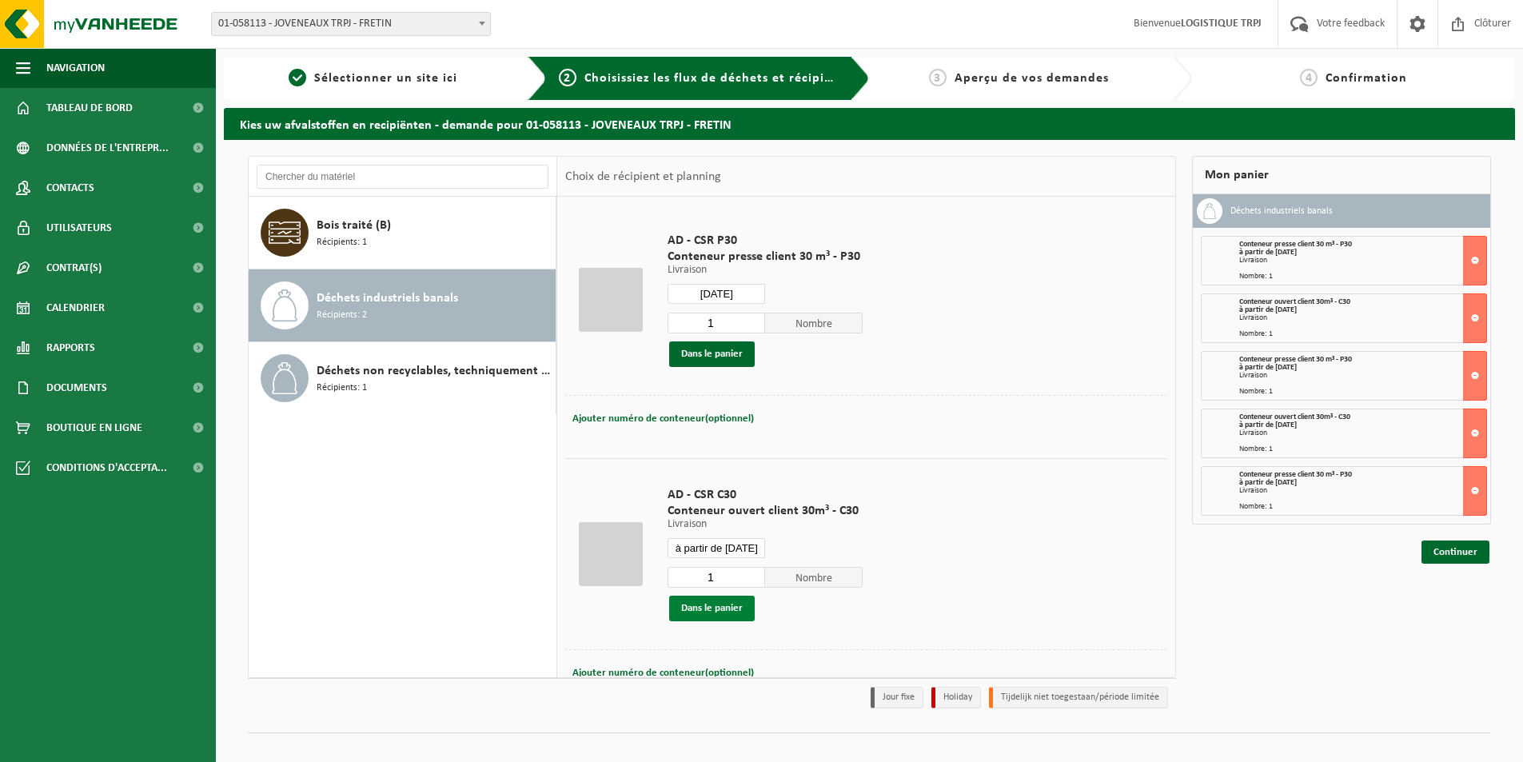
click at [730, 611] on button "Dans le panier" at bounding box center [712, 608] width 86 height 26
click at [741, 297] on input "2025-08-21" at bounding box center [716, 294] width 98 height 20
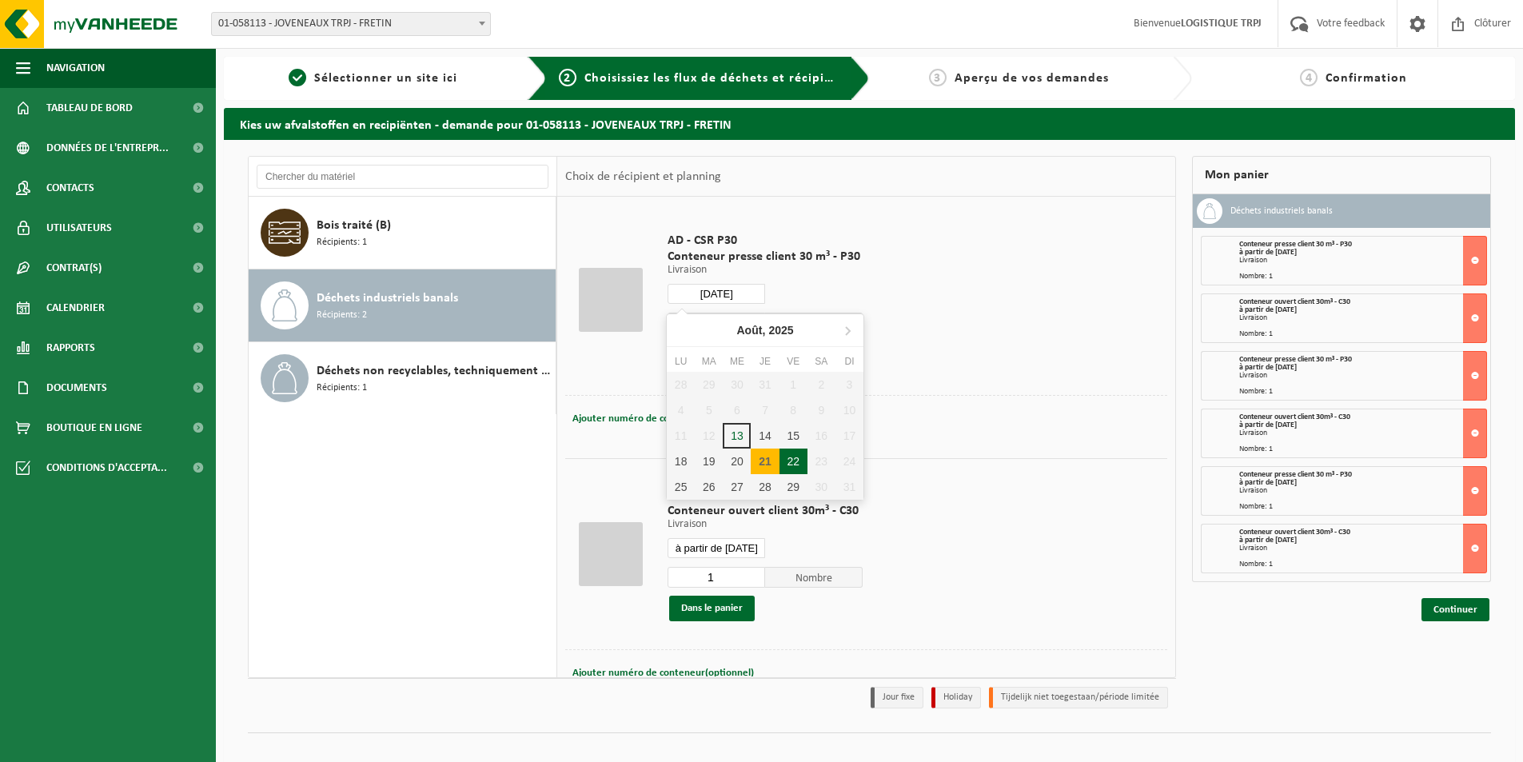
click at [792, 464] on div "22" at bounding box center [793, 461] width 28 height 26
type input "à partir de 2025-08-22"
type input "2025-08-22"
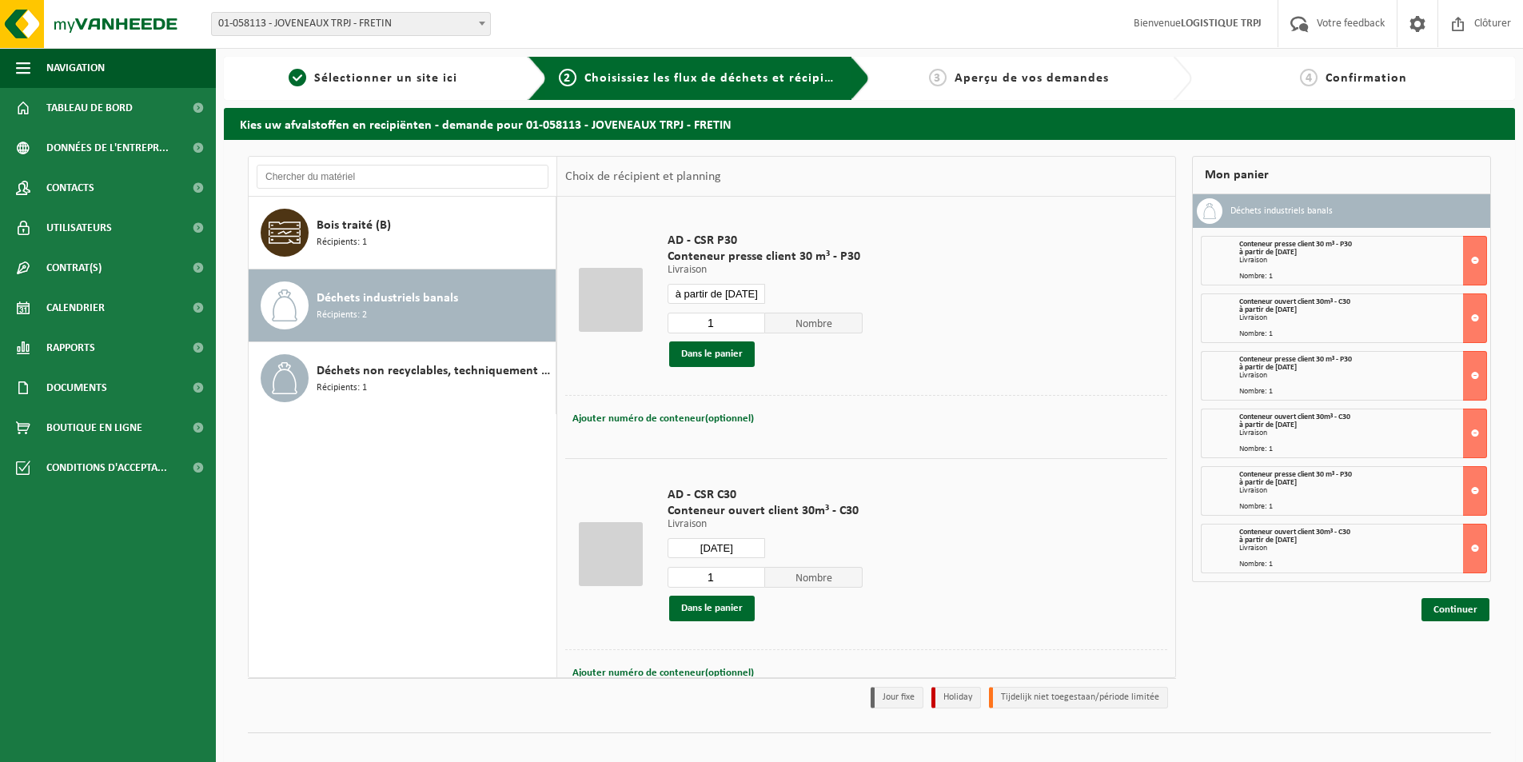
click at [739, 298] on input "à partir de 2025-08-22" at bounding box center [716, 294] width 98 height 20
click at [1002, 350] on td "AD - CSR P30 Conteneur presse client 30 m³ - P30 Livraison Livraison Livraison …" at bounding box center [911, 300] width 512 height 190
click at [731, 355] on button "Dans le panier" at bounding box center [712, 354] width 86 height 26
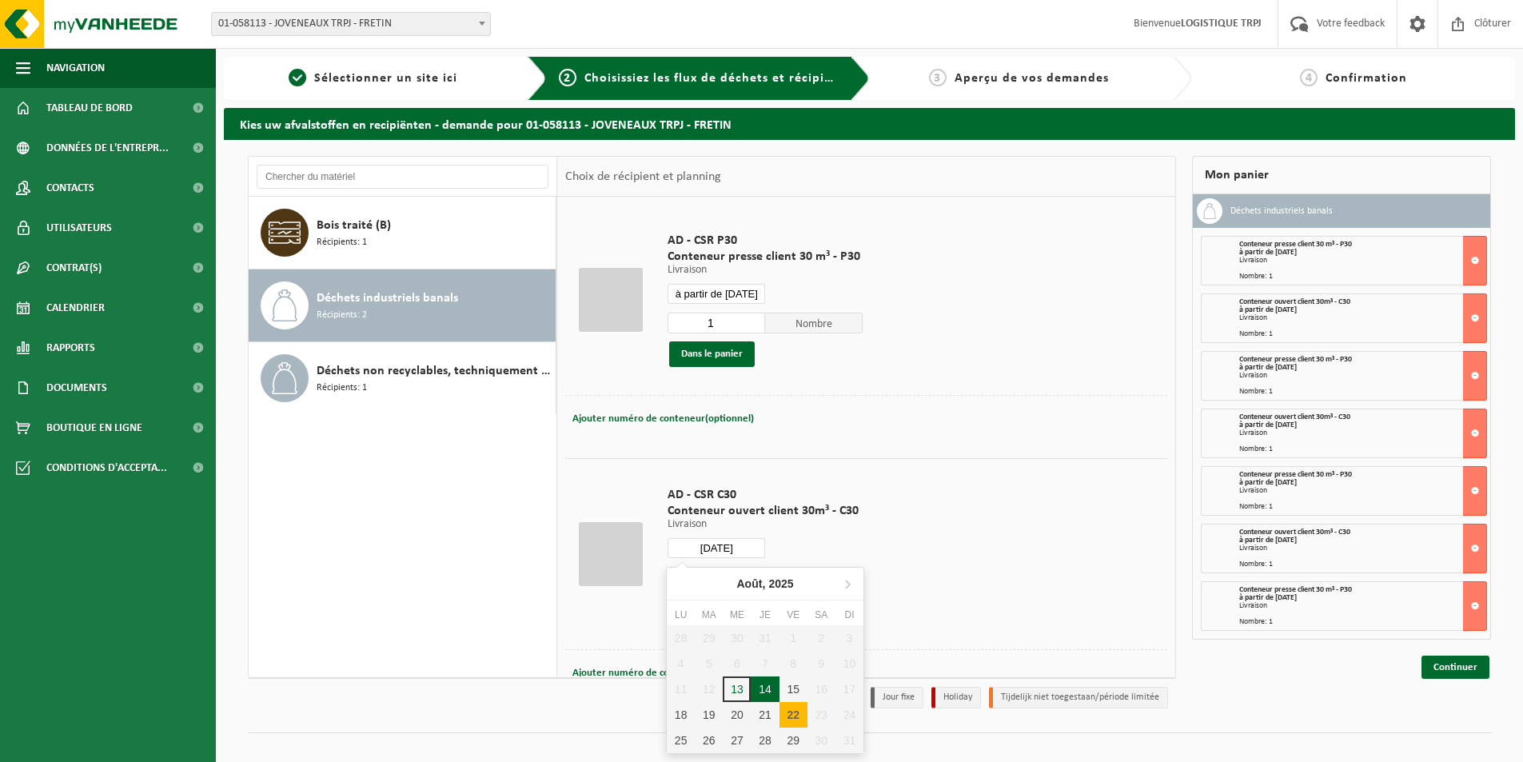
click at [723, 541] on input "2025-08-22" at bounding box center [716, 548] width 98 height 20
click at [957, 545] on td "AD - CSR C30 Conteneur ouvert client 30m³ - C30 Livraison Livraison Livraison 2…" at bounding box center [911, 553] width 512 height 191
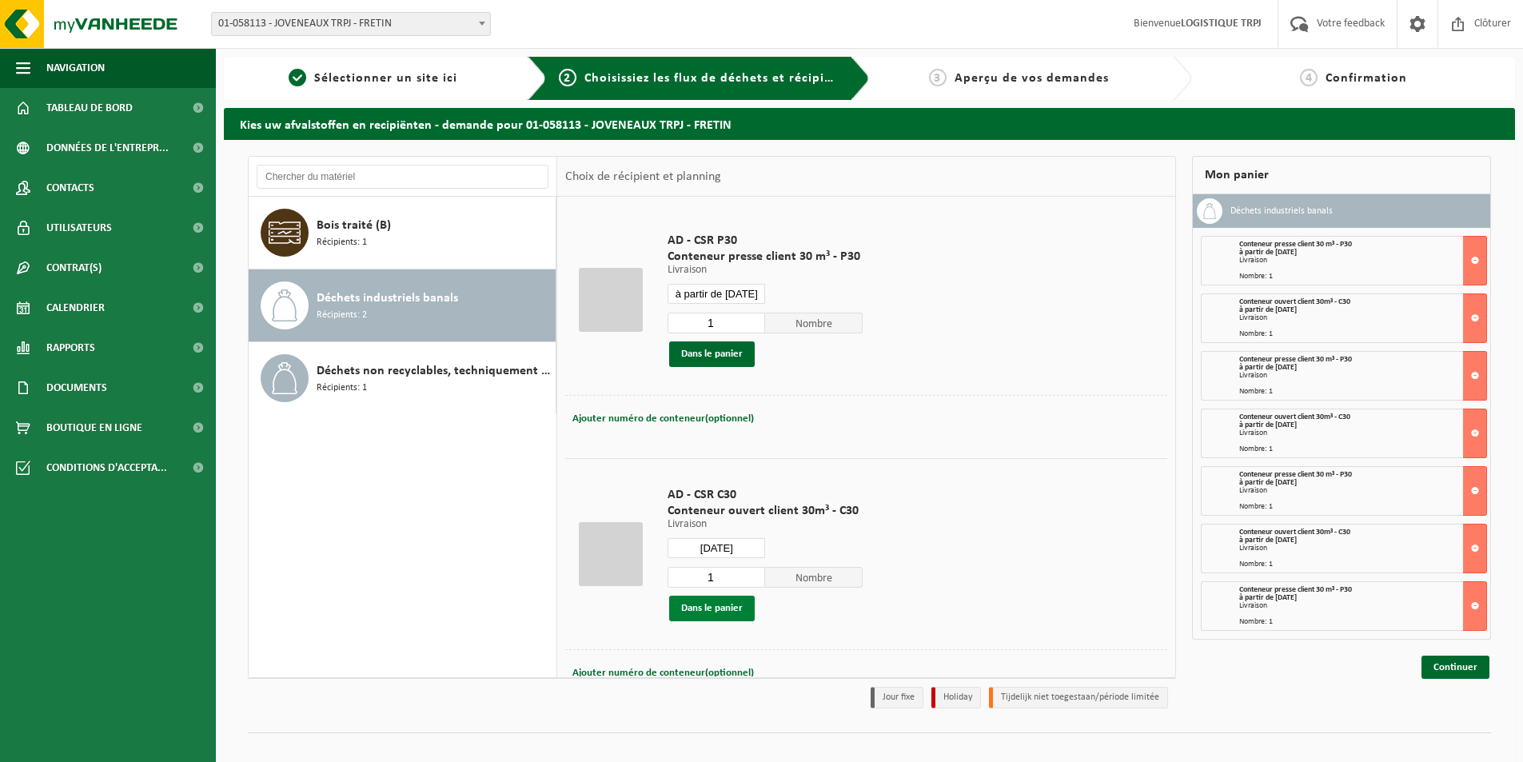
click at [743, 603] on button "Dans le panier" at bounding box center [712, 608] width 86 height 26
click at [743, 548] on input "2025-08-22" at bounding box center [716, 548] width 98 height 20
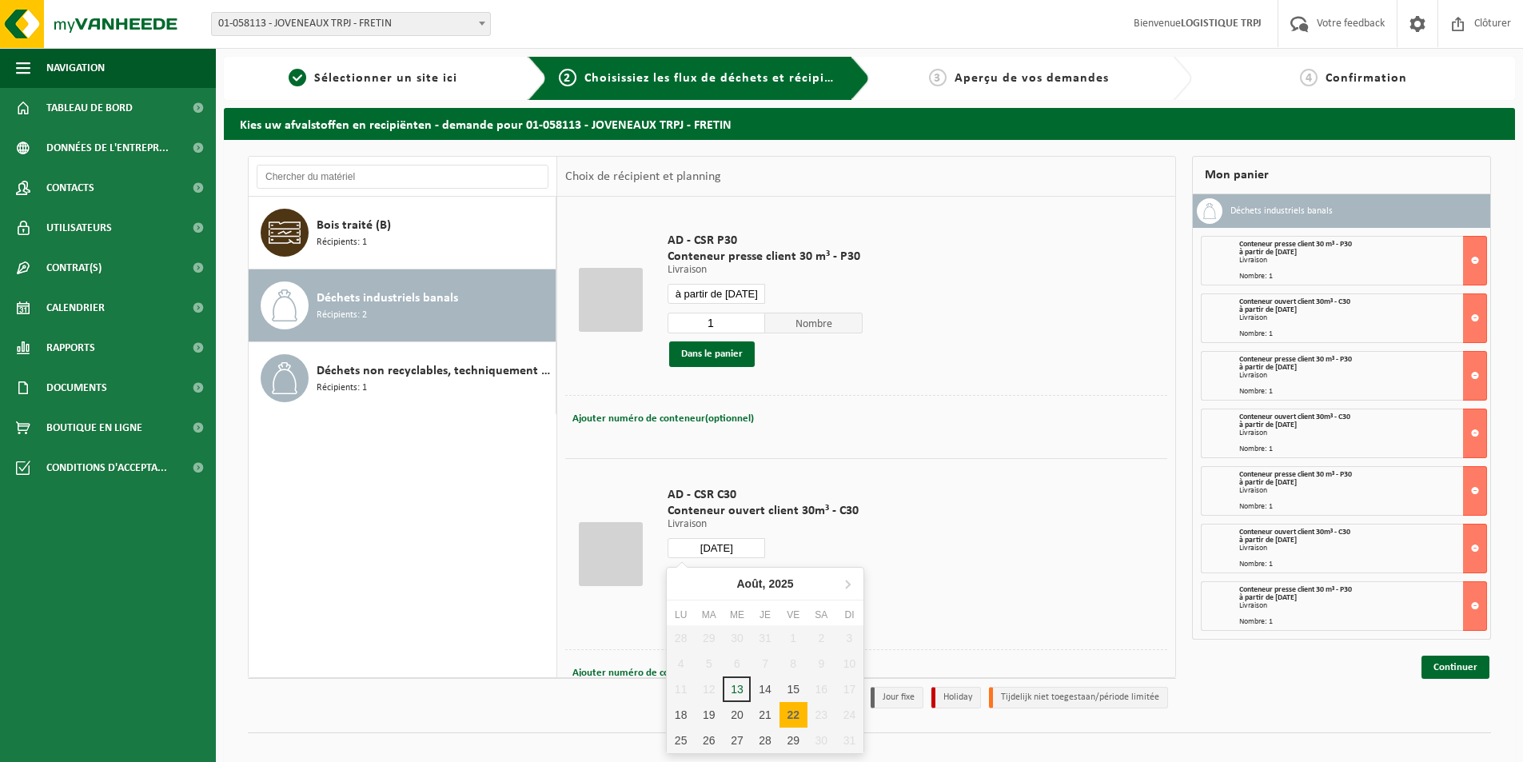
click at [795, 715] on div "22" at bounding box center [793, 715] width 28 height 26
click at [792, 709] on div "22" at bounding box center [793, 715] width 28 height 26
type input "à partir de 2025-08-22"
type input "2025-08-22"
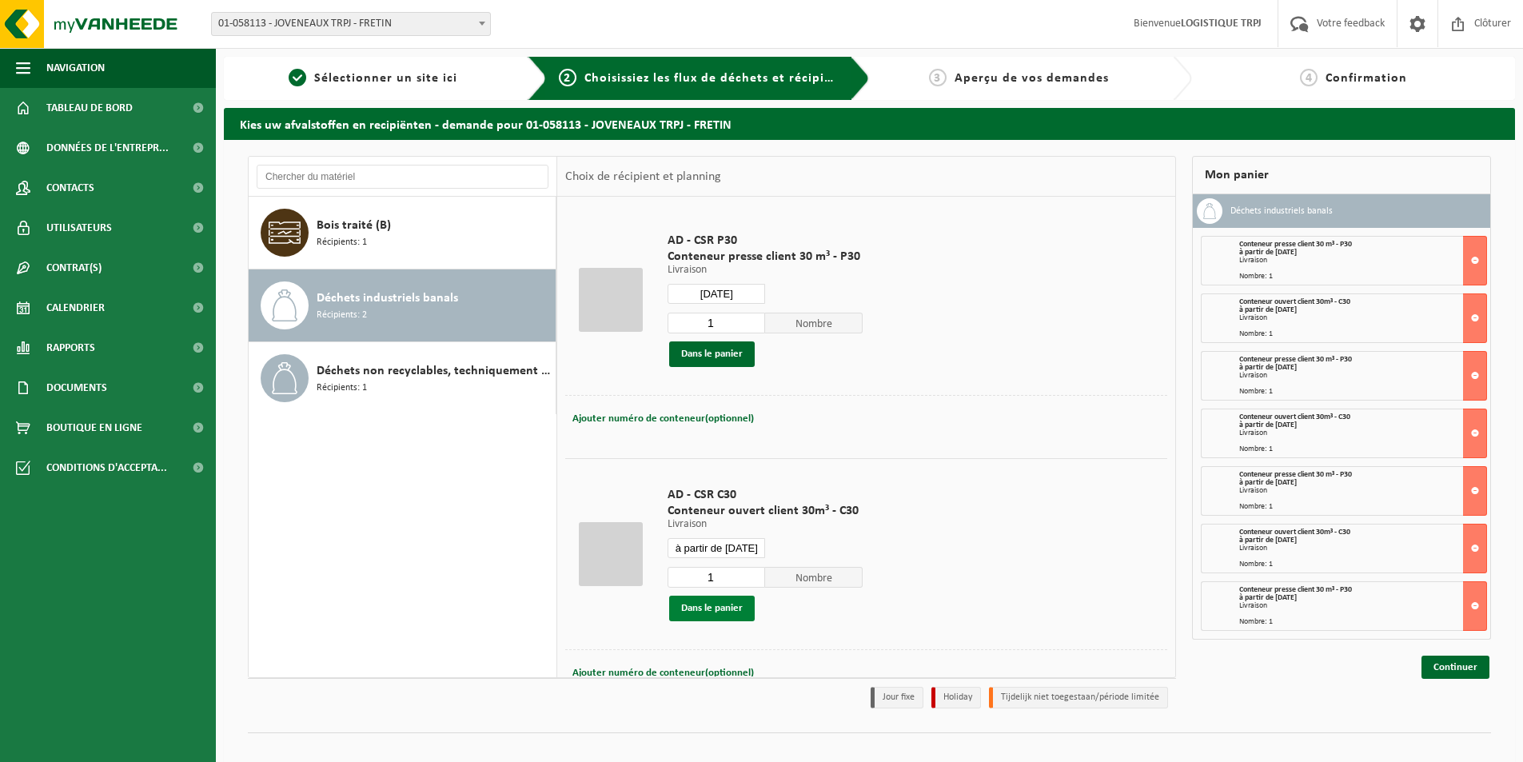
click at [723, 612] on button "Dans le panier" at bounding box center [712, 608] width 86 height 26
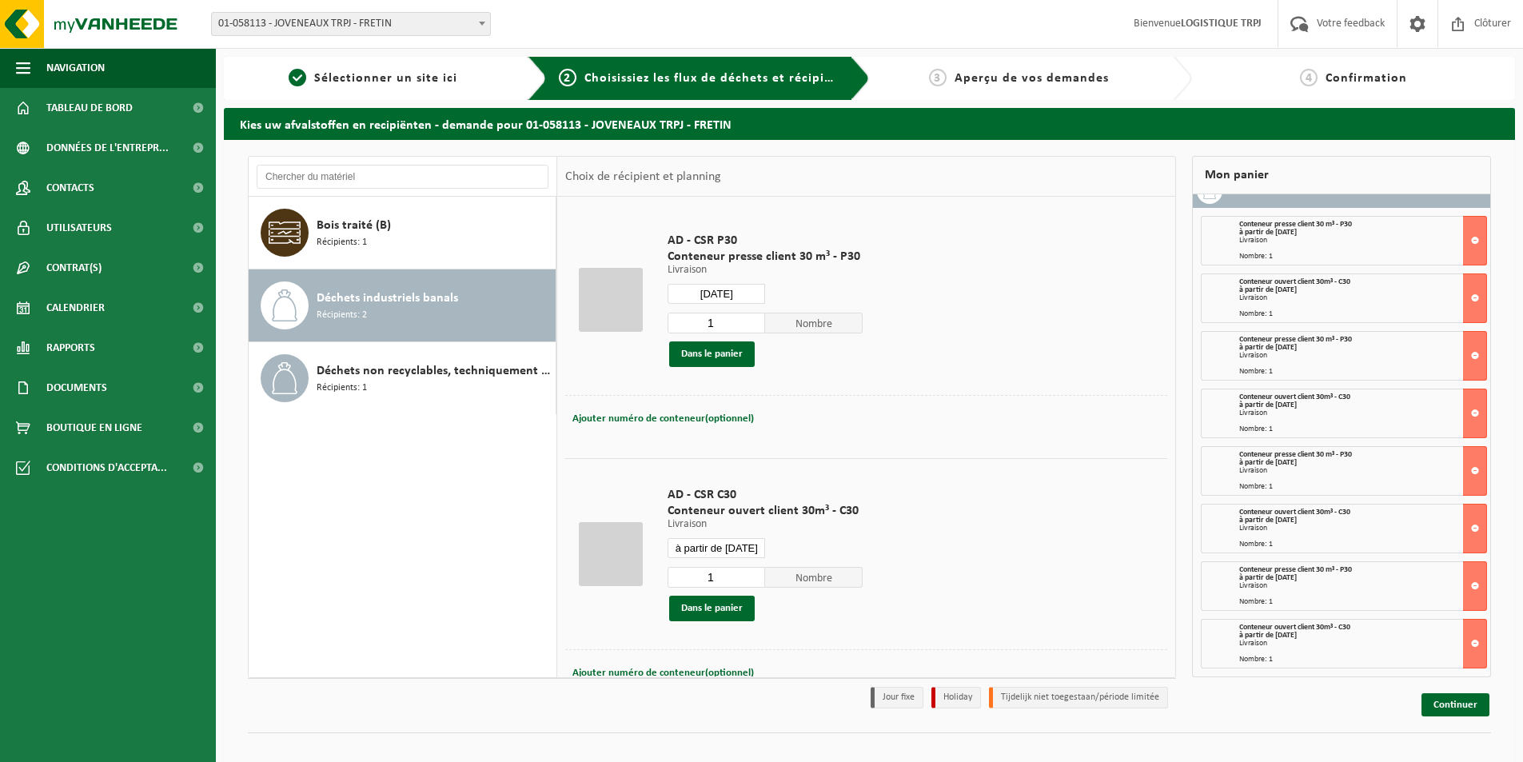
scroll to position [19, 0]
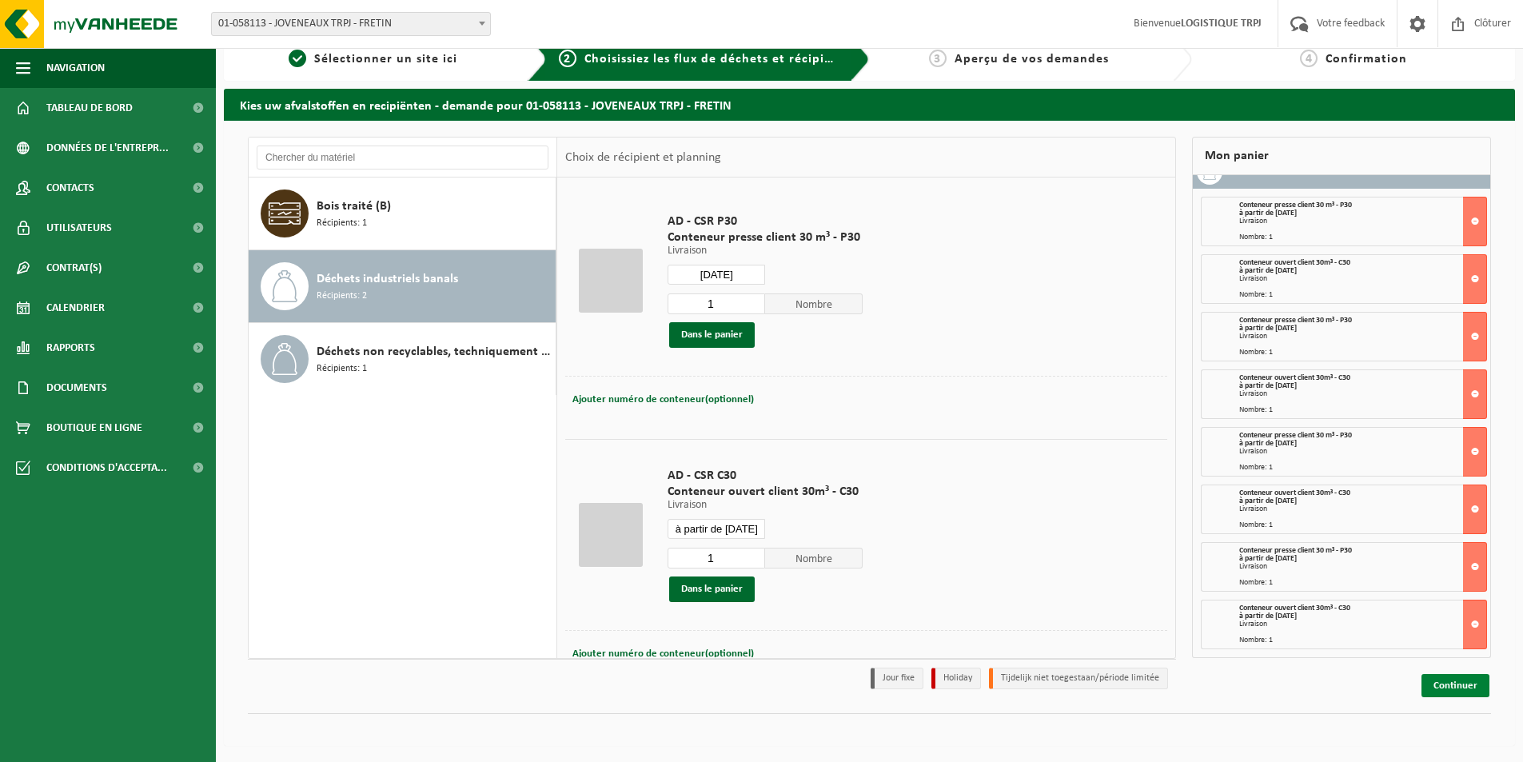
click at [1446, 685] on link "Continuer" at bounding box center [1455, 685] width 68 height 23
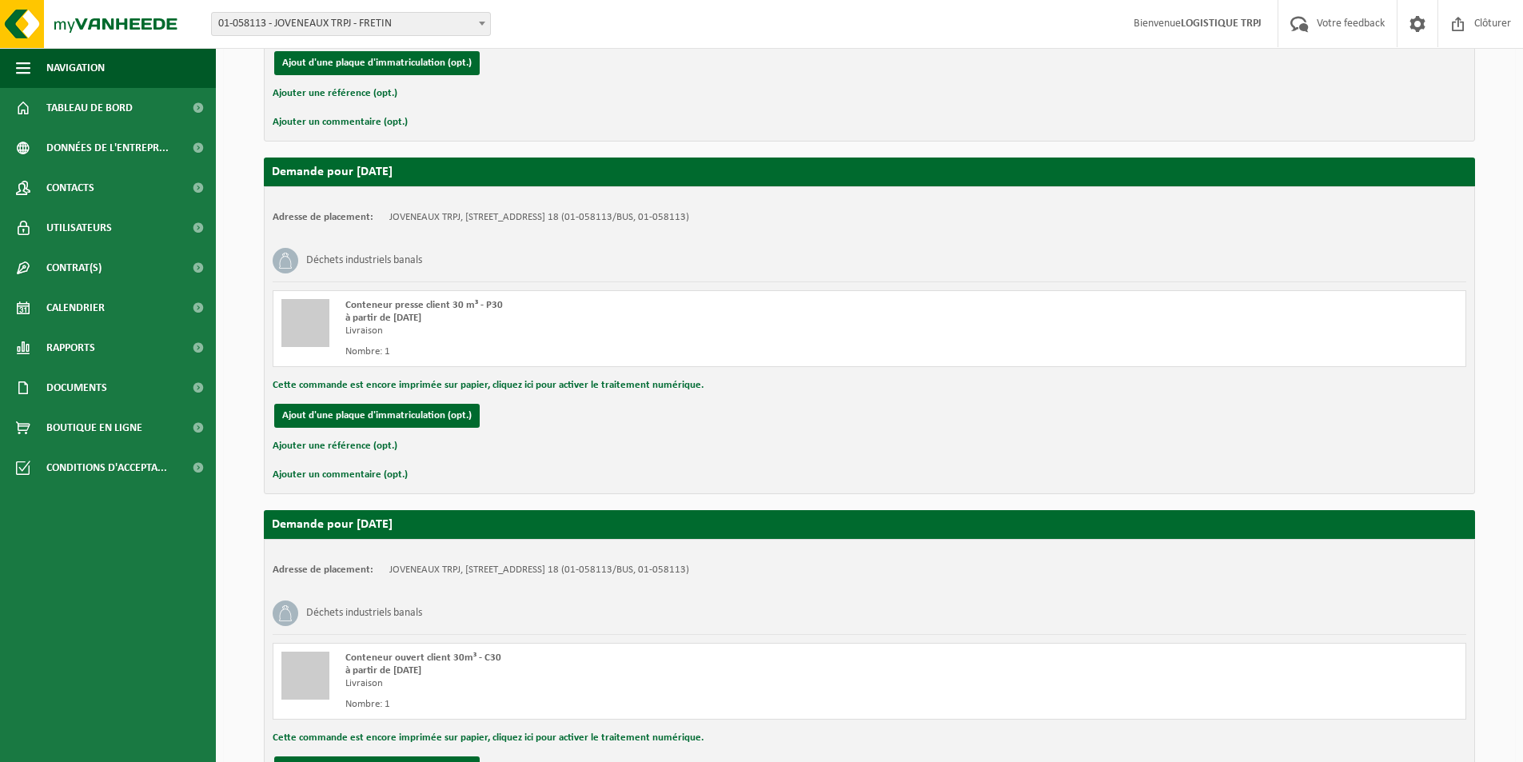
scroll to position [2452, 0]
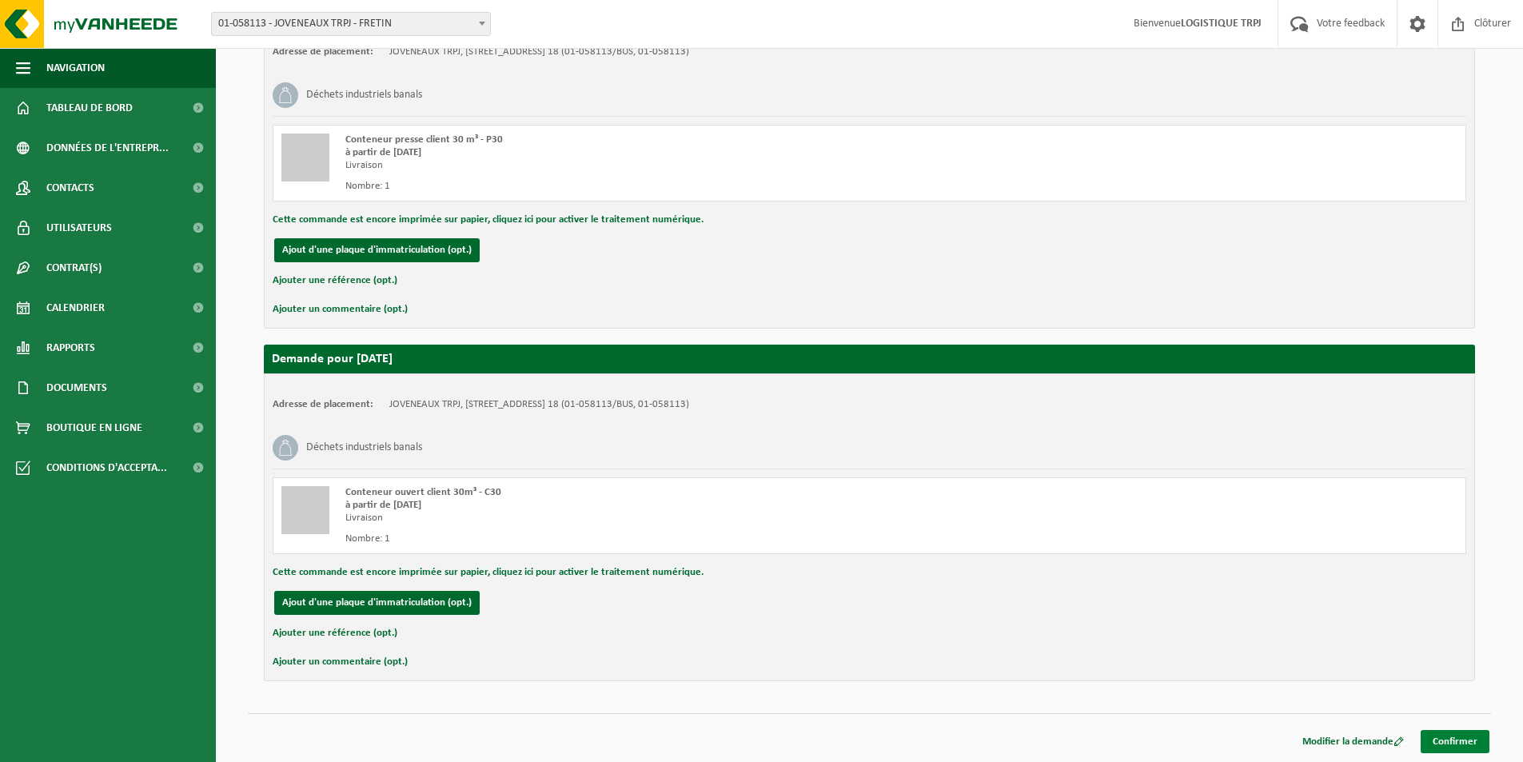
click at [1444, 740] on link "Confirmer" at bounding box center [1454, 741] width 69 height 23
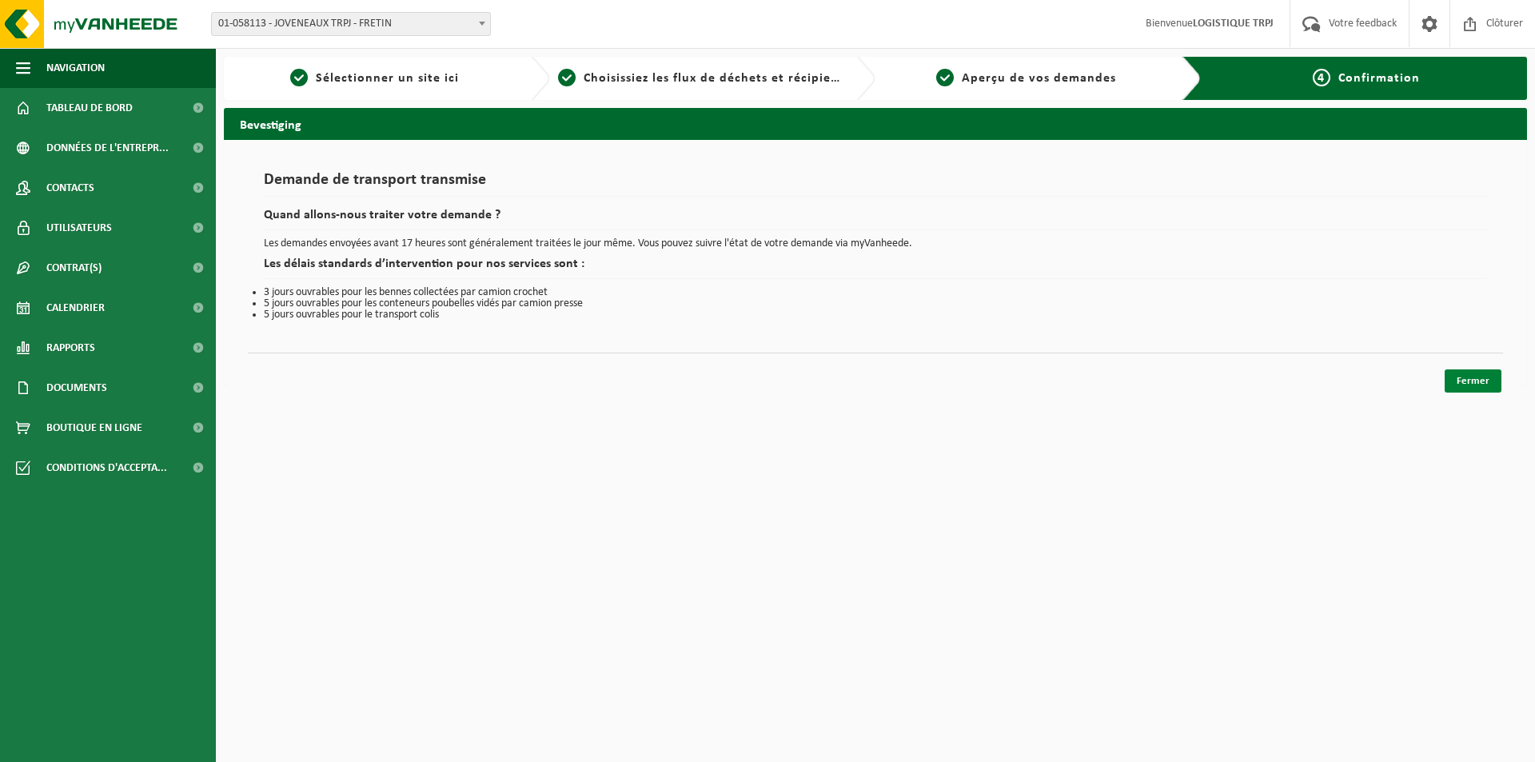
click at [1476, 376] on link "Fermer" at bounding box center [1472, 380] width 57 height 23
